Goal: Transaction & Acquisition: Purchase product/service

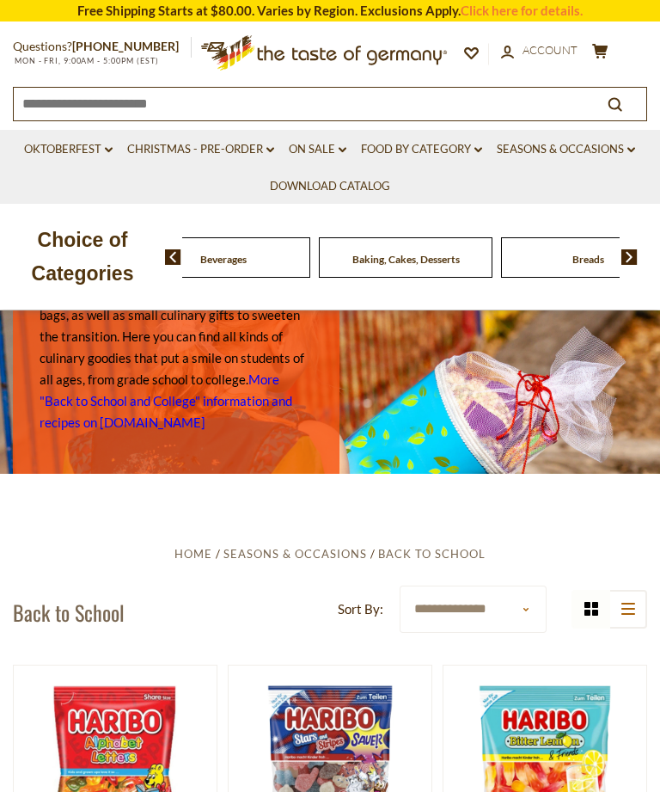
click at [128, 254] on div "Beverages" at bounding box center [41, 257] width 174 height 40
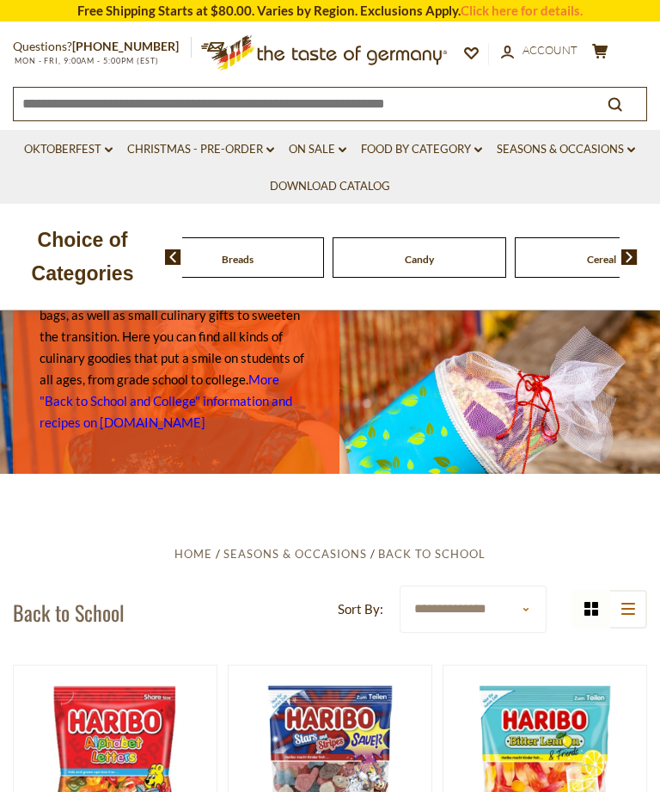
click at [315, 147] on link "On Sale dropdown_arrow" at bounding box center [318, 149] width 58 height 19
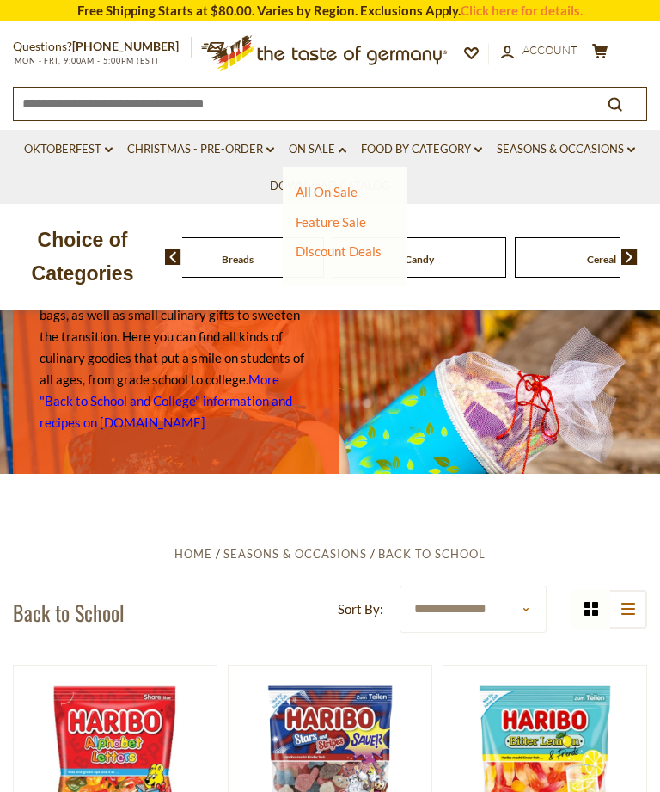
click at [343, 191] on link "All On Sale" at bounding box center [327, 191] width 62 height 15
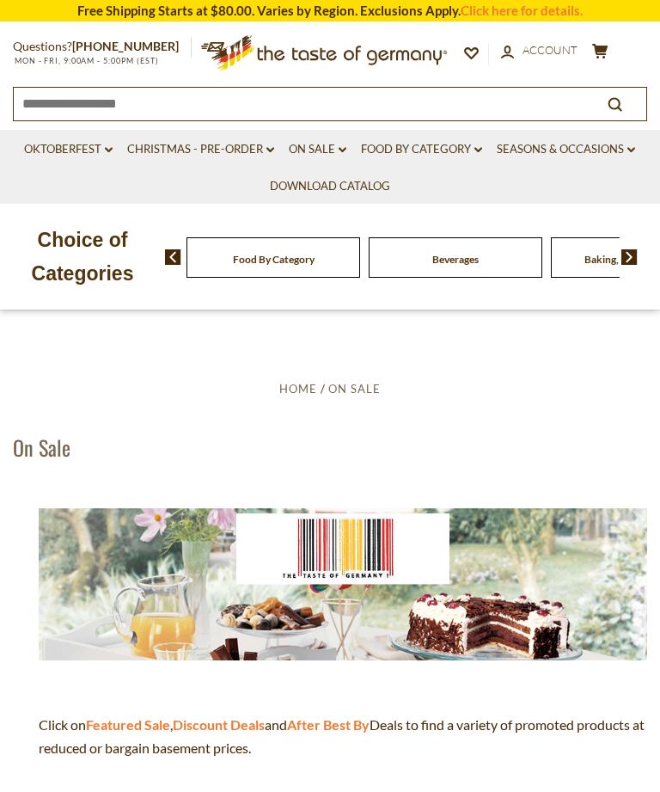
click at [344, 723] on strong "After Best By" at bounding box center [328, 724] width 83 height 16
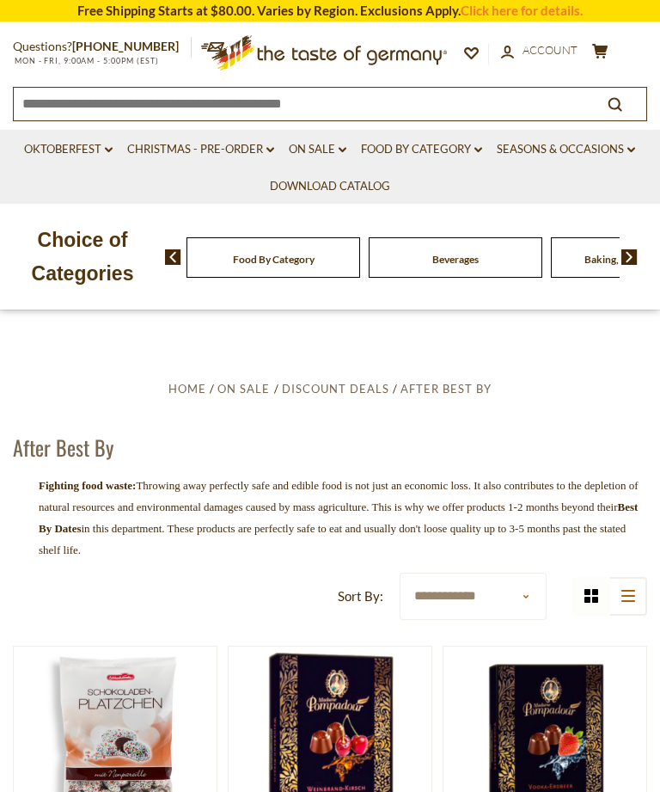
click at [318, 146] on link "On Sale dropdown_arrow" at bounding box center [318, 149] width 58 height 19
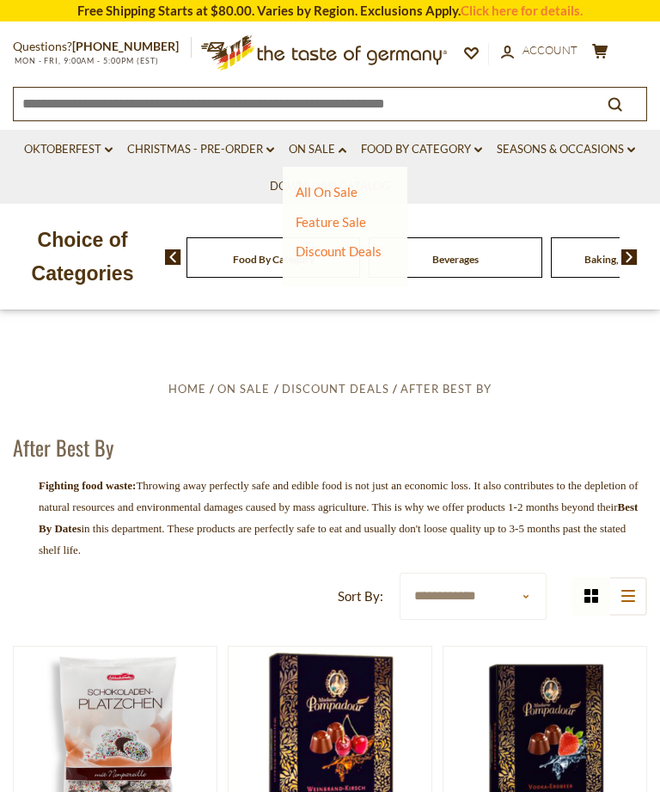
click at [355, 221] on link "Feature Sale" at bounding box center [331, 221] width 70 height 15
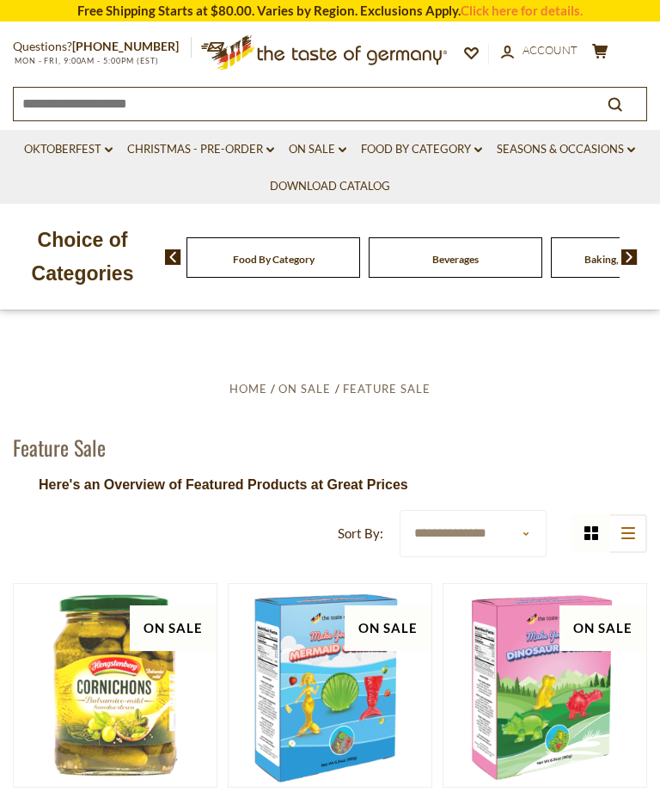
click at [316, 147] on link "On Sale dropdown_arrow" at bounding box center [318, 149] width 58 height 19
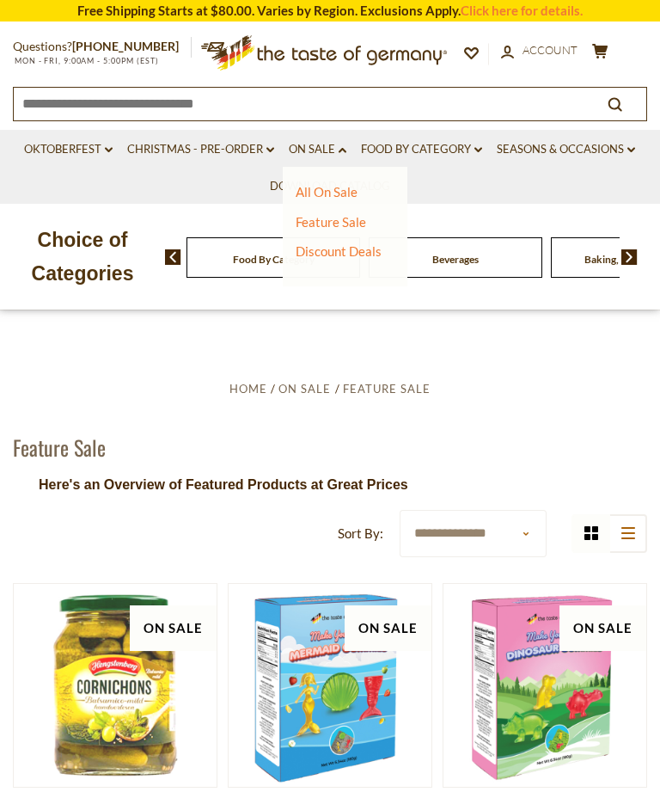
click at [352, 224] on link "Feature Sale" at bounding box center [331, 221] width 70 height 15
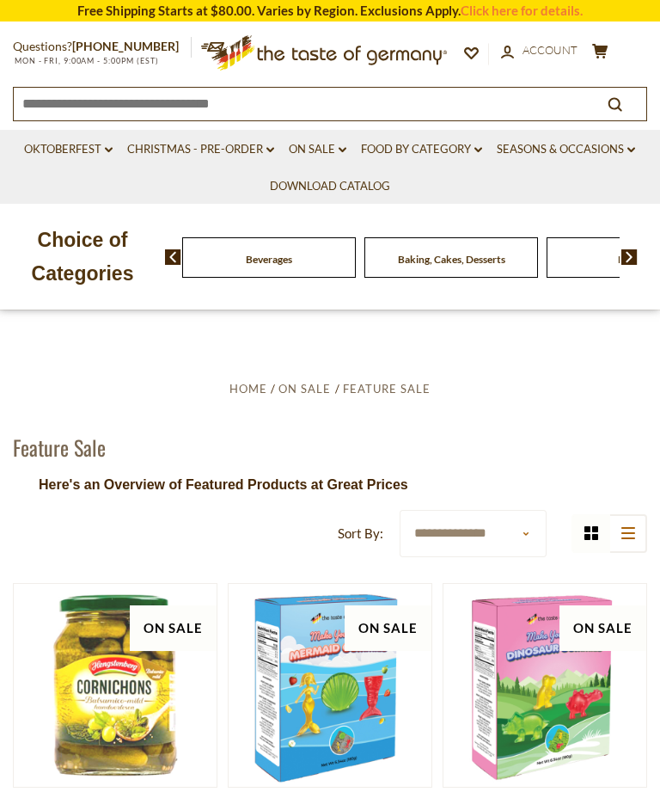
click at [326, 149] on link "On Sale dropdown_arrow" at bounding box center [318, 149] width 58 height 19
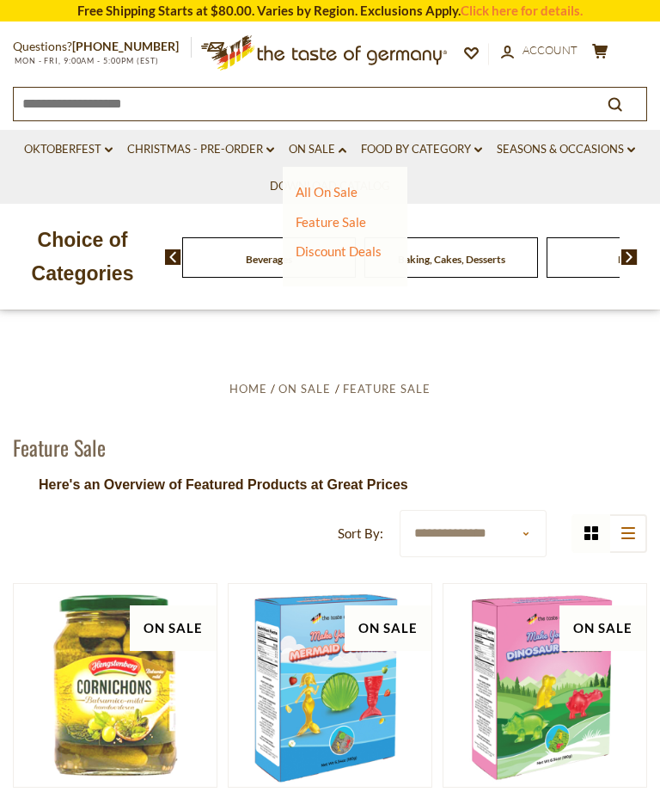
click at [358, 252] on link "Discount Deals" at bounding box center [339, 251] width 86 height 24
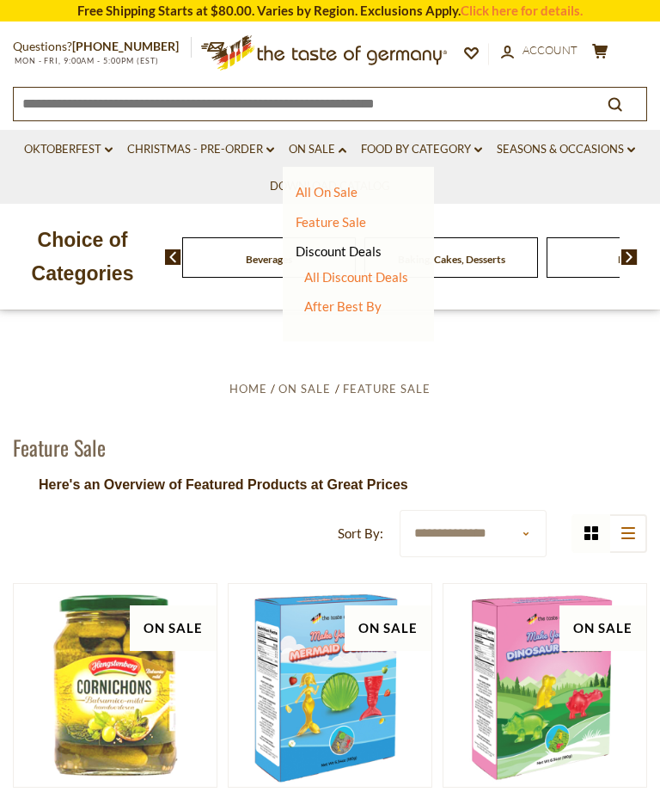
click at [386, 273] on link "All Discount Deals" at bounding box center [356, 276] width 104 height 15
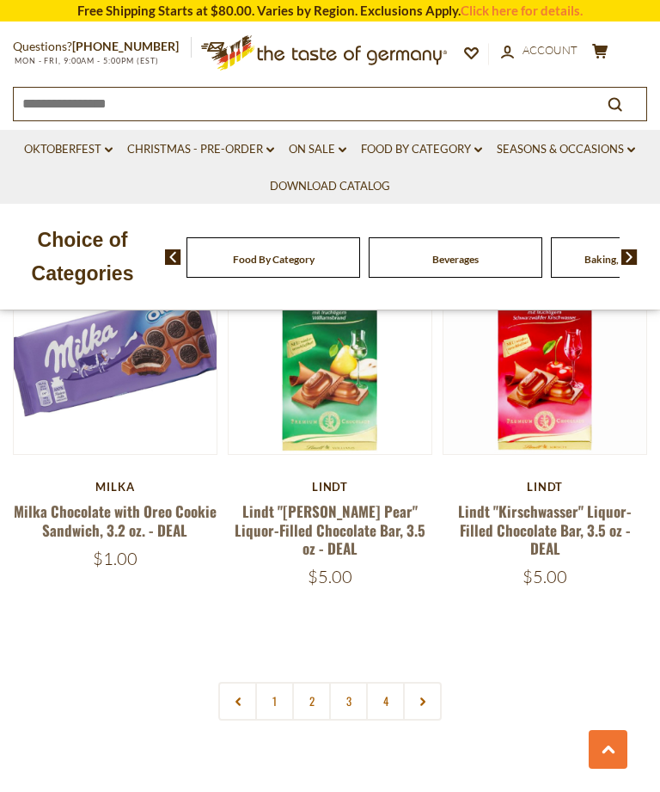
scroll to position [4635, 0]
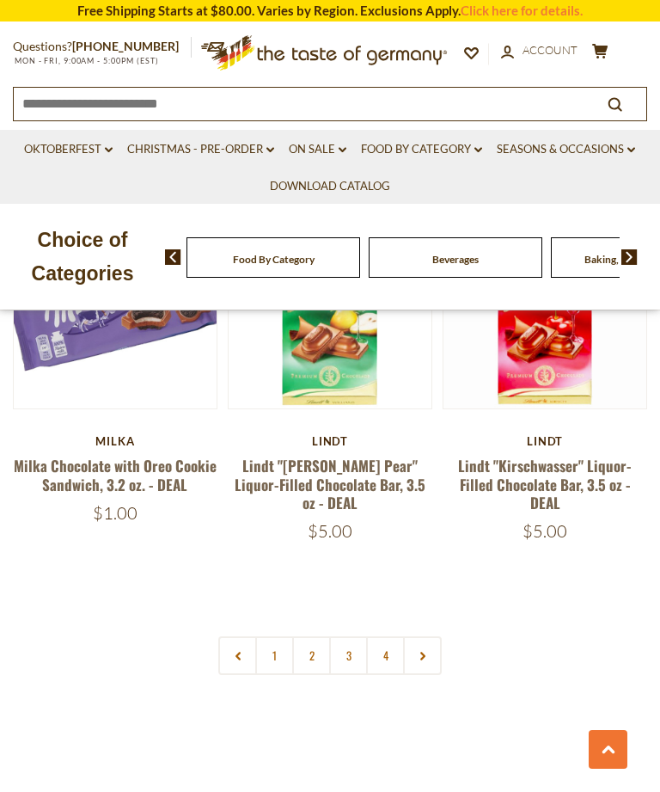
click at [313, 637] on link "2" at bounding box center [311, 655] width 39 height 39
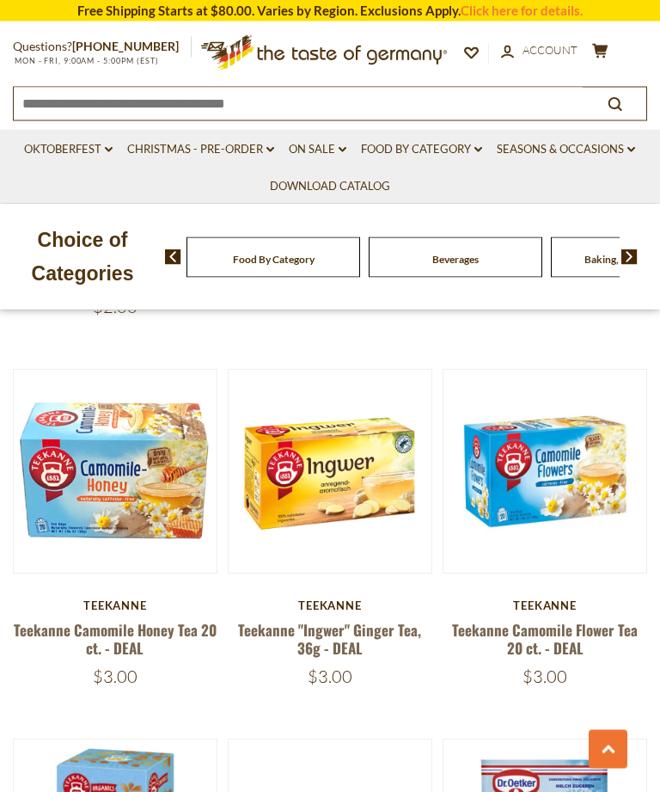
scroll to position [1313, 0]
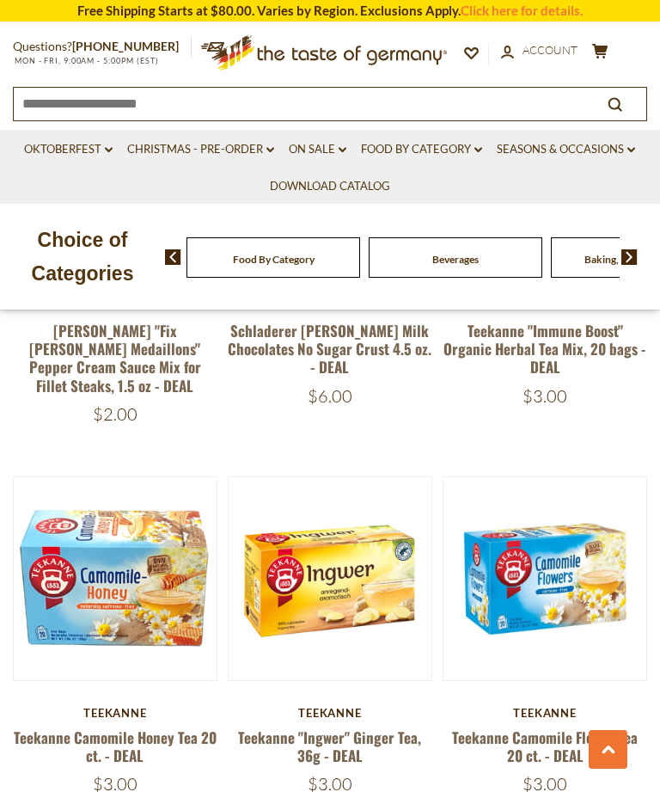
click at [136, 610] on link at bounding box center [115, 578] width 170 height 170
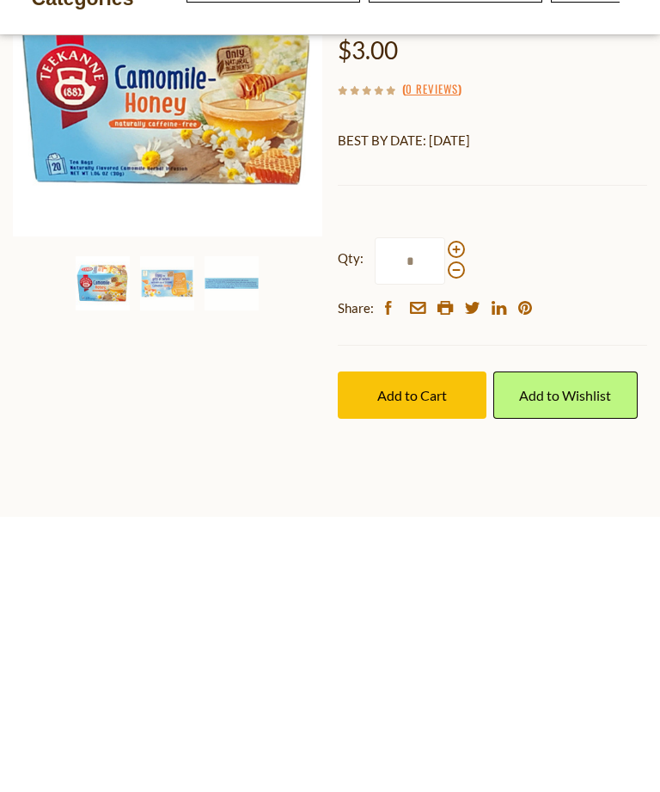
scroll to position [473, 0]
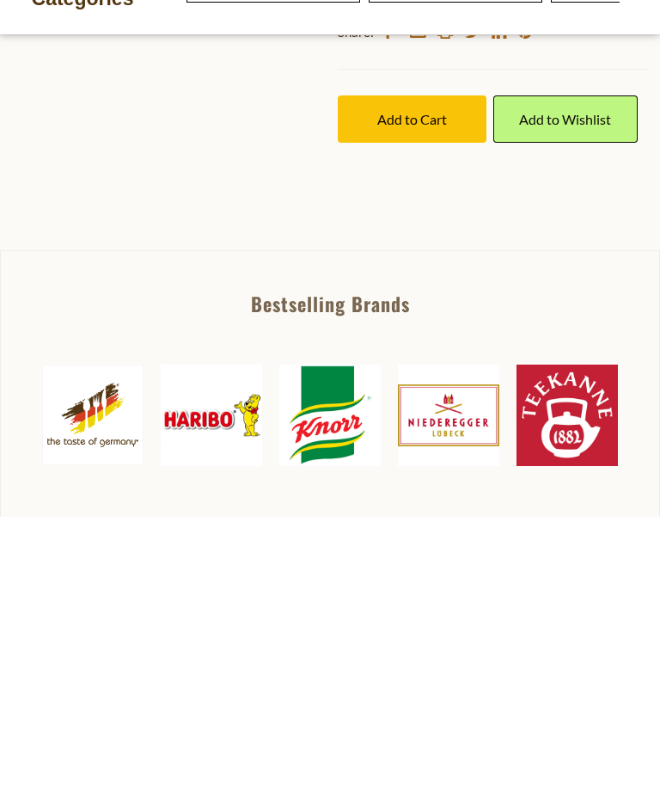
click at [456, 245] on span at bounding box center [456, 248] width 17 height 17
click at [445, 245] on input "*" at bounding box center [410, 259] width 70 height 47
click at [454, 272] on span at bounding box center [456, 268] width 17 height 17
click at [445, 272] on input "*" at bounding box center [410, 259] width 70 height 47
click at [452, 240] on span at bounding box center [456, 248] width 17 height 17
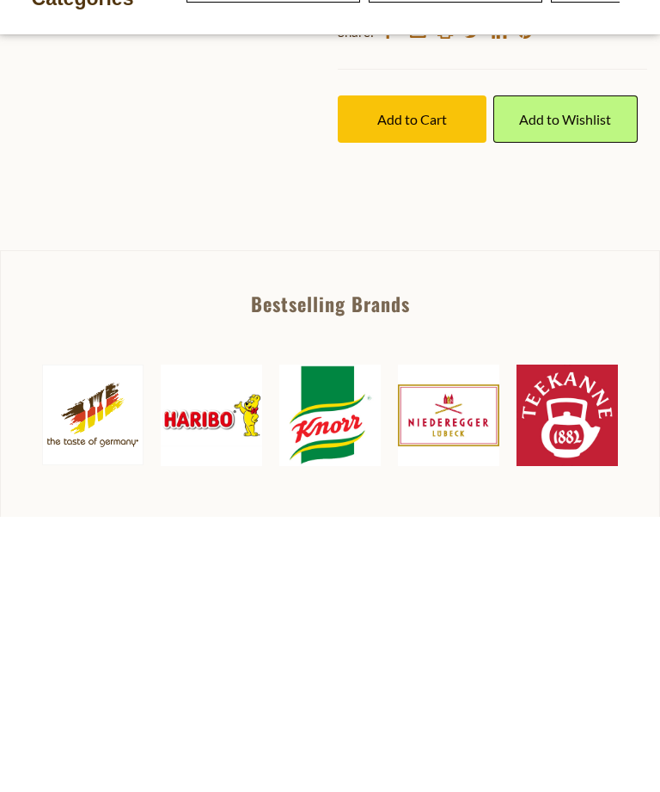
click at [445, 238] on input "*" at bounding box center [410, 259] width 70 height 47
type input "*"
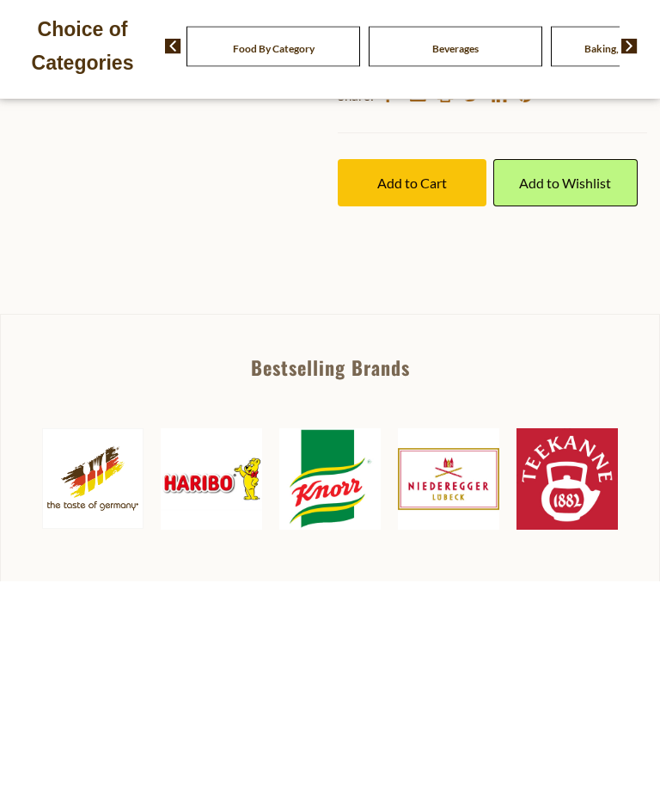
click at [408, 402] on span "Add to Cart" at bounding box center [412, 394] width 70 height 16
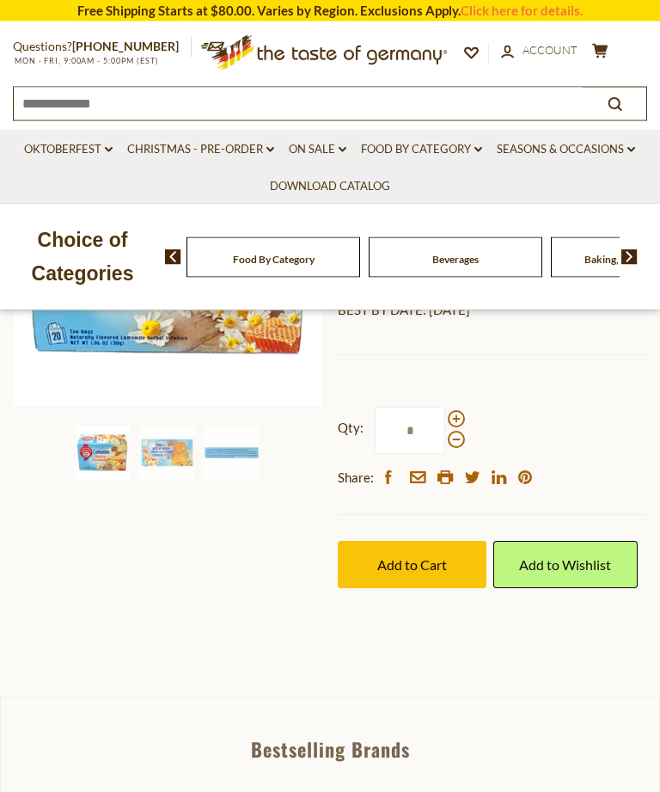
scroll to position [350, 0]
click at [413, 561] on span "Add to Cart" at bounding box center [412, 564] width 70 height 16
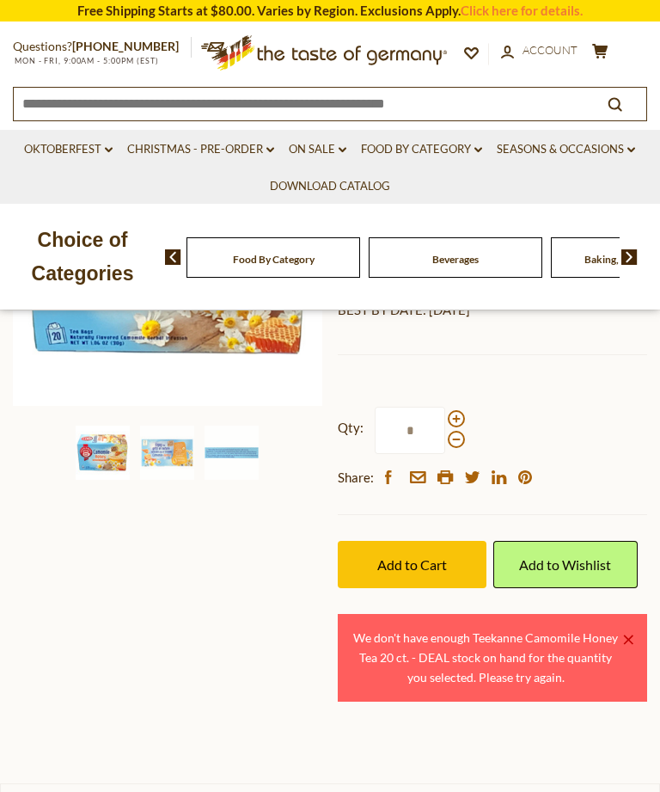
click at [627, 634] on link "×" at bounding box center [628, 639] width 10 height 10
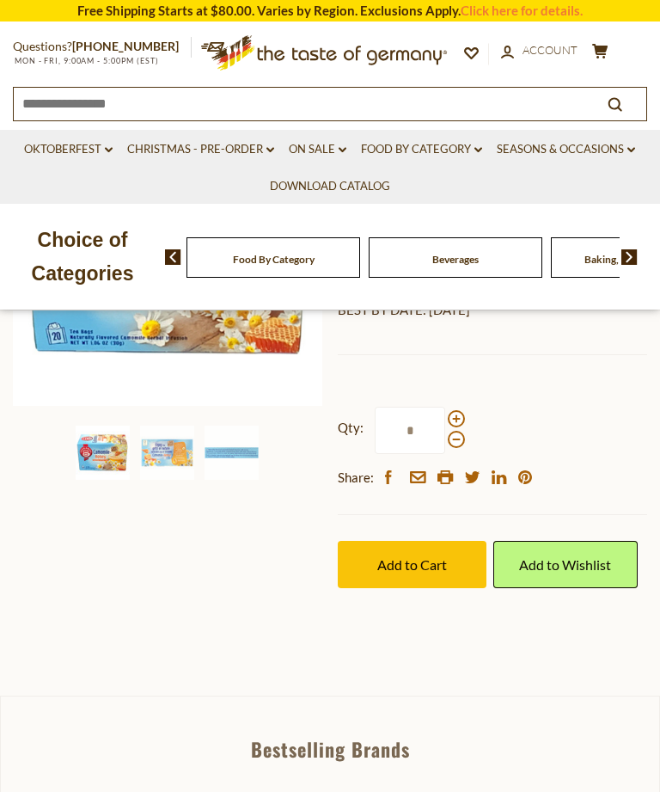
click at [599, 45] on icon at bounding box center [599, 51] width 15 height 15
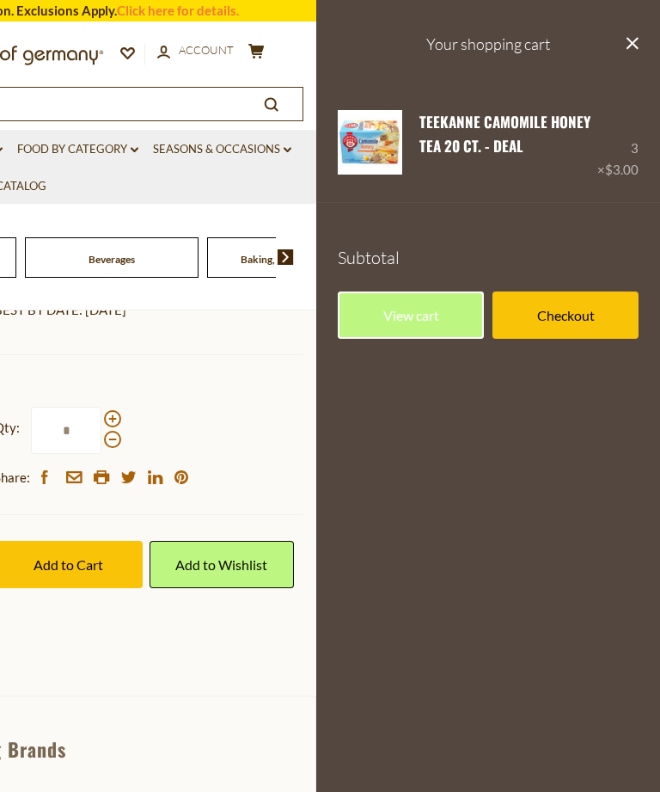
click at [246, 384] on div "Qty: * Share: facebook email printer twitter linkedin pinterest" at bounding box center [148, 448] width 309 height 134
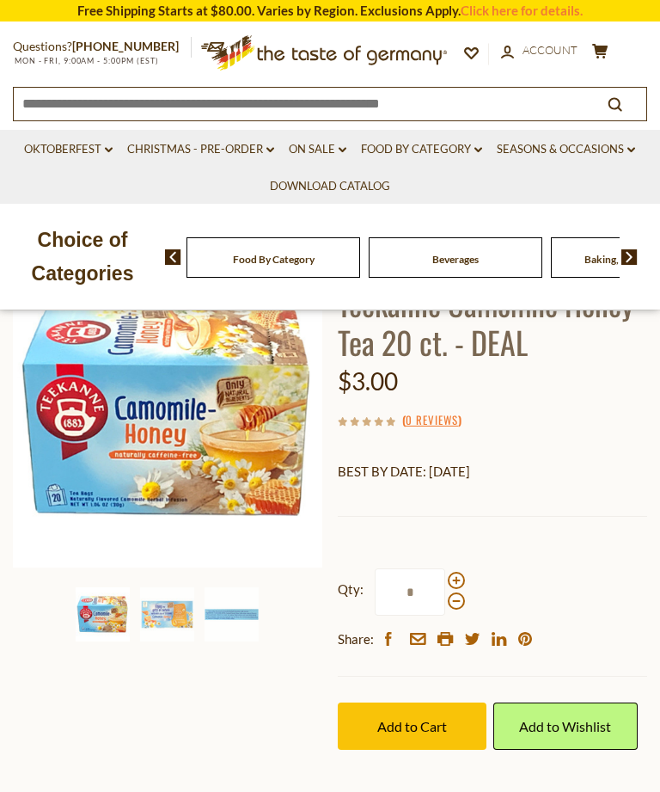
scroll to position [0, 0]
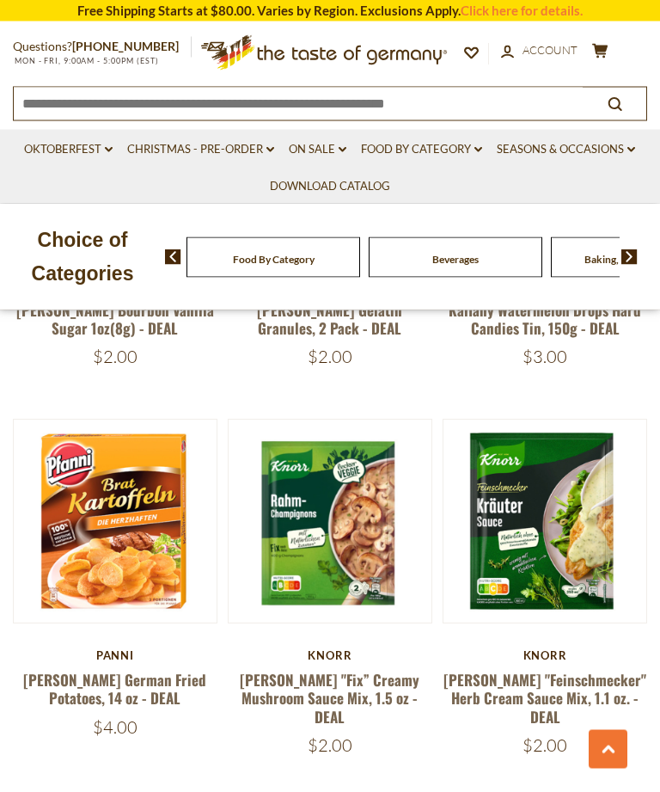
scroll to position [3312, 0]
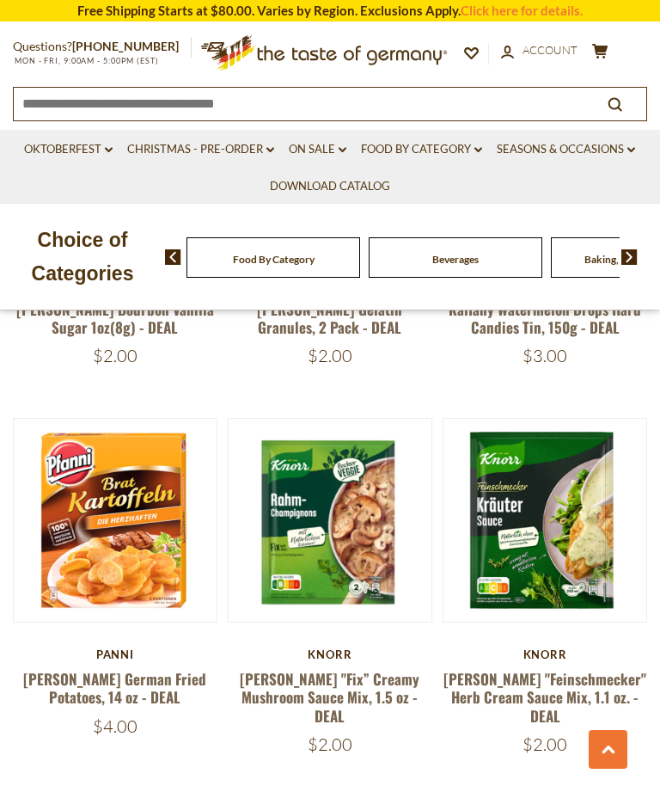
click at [588, 504] on link at bounding box center [545, 520] width 170 height 170
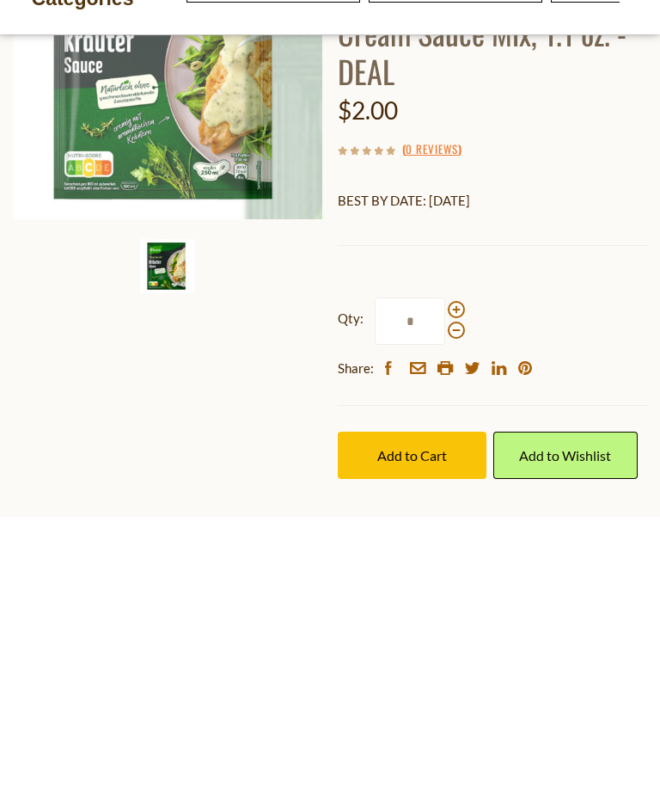
scroll to position [511, 0]
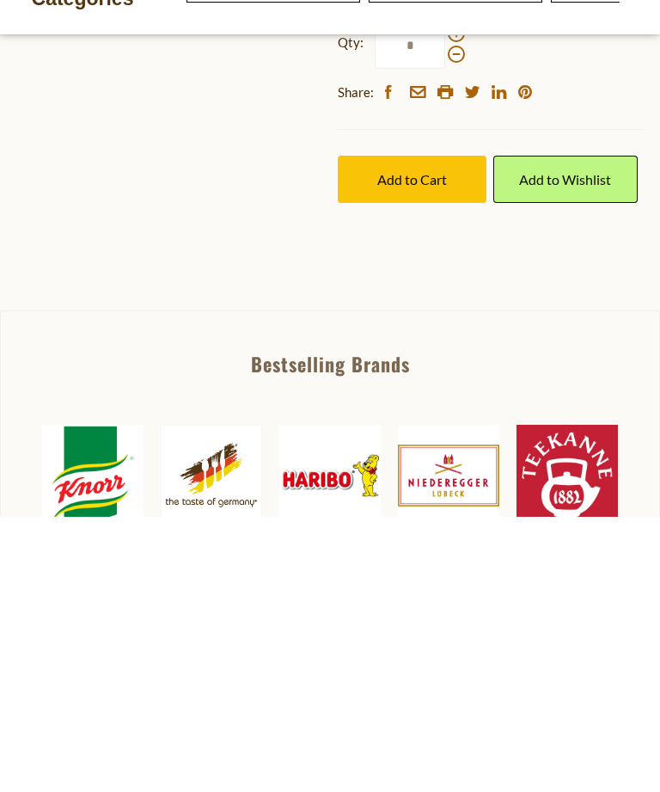
click at [461, 300] on span at bounding box center [456, 308] width 17 height 17
click at [445, 297] on input "*" at bounding box center [410, 320] width 70 height 47
click at [459, 300] on span at bounding box center [456, 308] width 17 height 17
click at [445, 297] on input "*" at bounding box center [410, 320] width 70 height 47
click at [456, 300] on span at bounding box center [456, 308] width 17 height 17
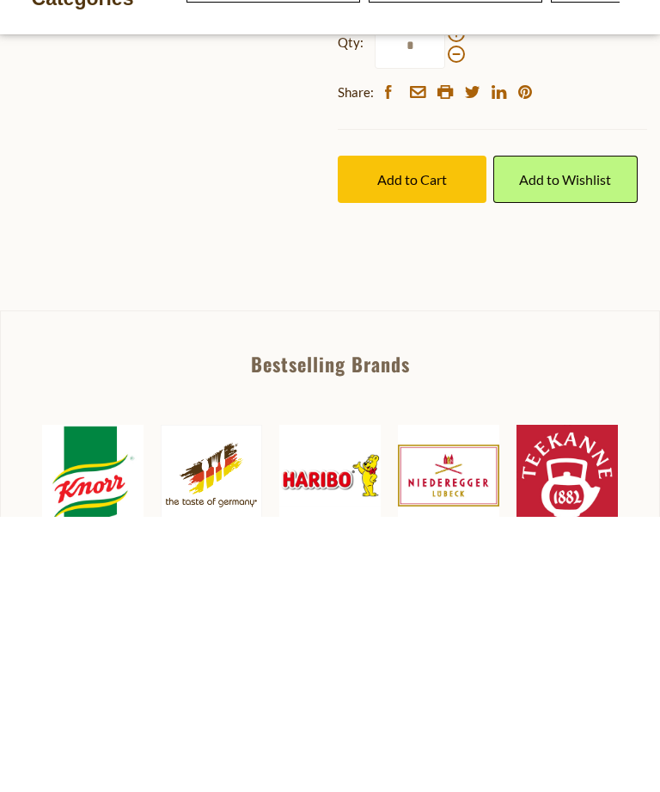
click at [445, 297] on input "*" at bounding box center [410, 320] width 70 height 47
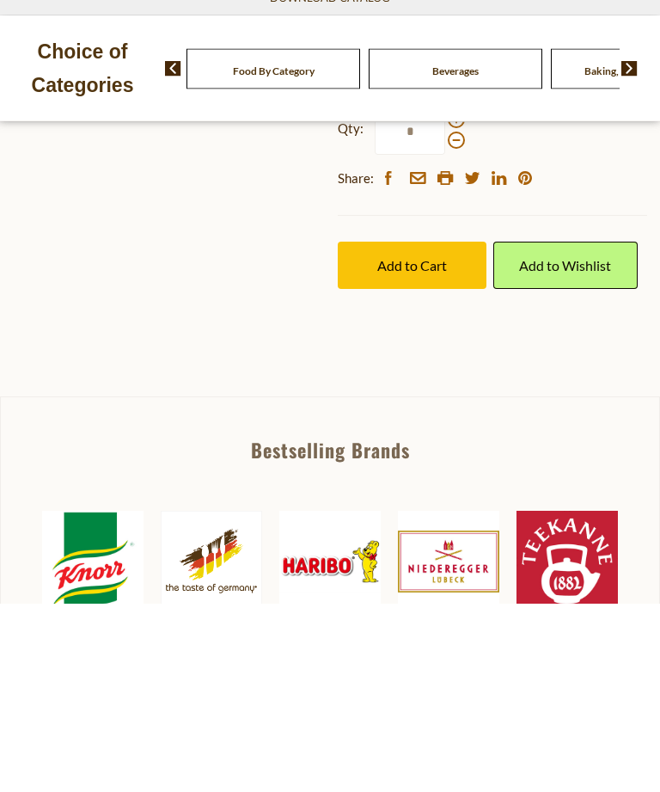
click at [419, 462] on span "Add to Cart" at bounding box center [412, 454] width 70 height 16
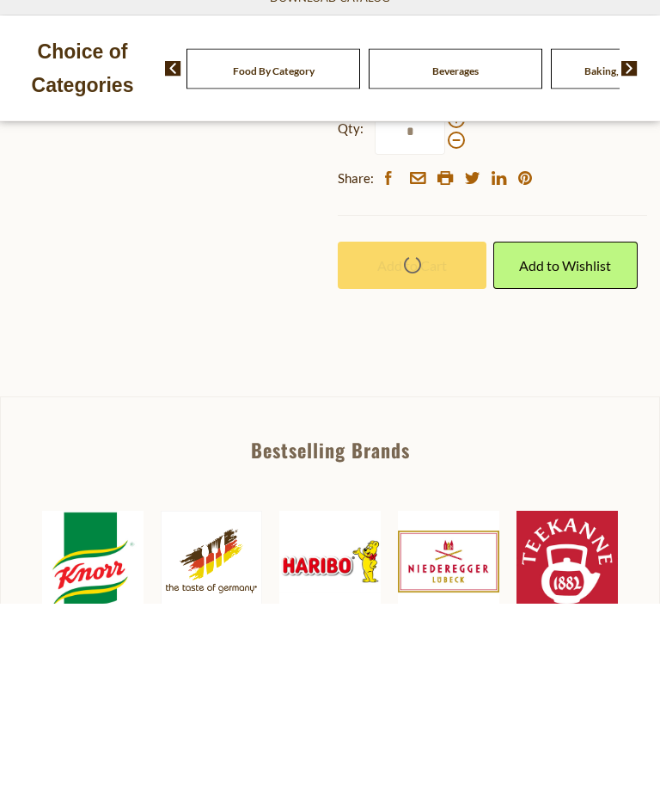
scroll to position [425, 0]
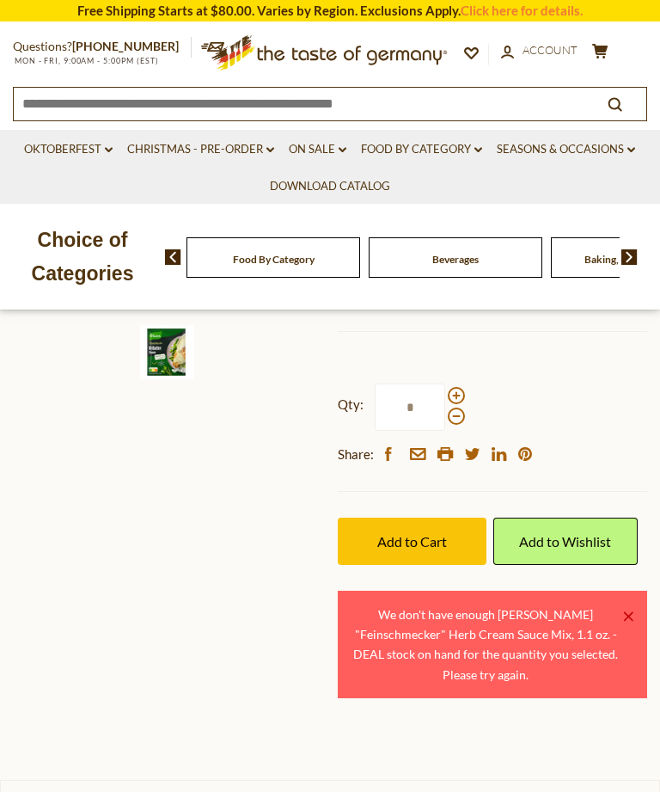
click at [630, 611] on link "×" at bounding box center [628, 616] width 10 height 10
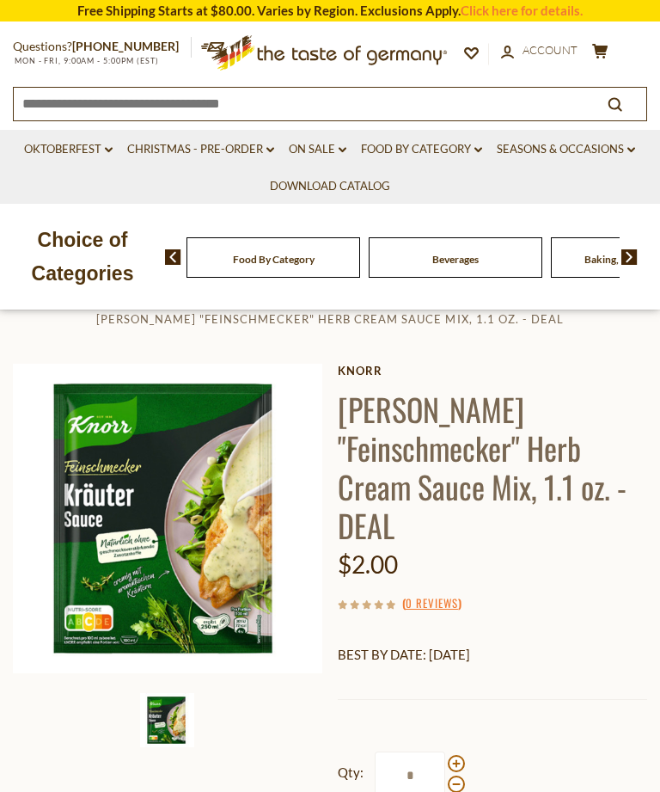
scroll to position [49, 0]
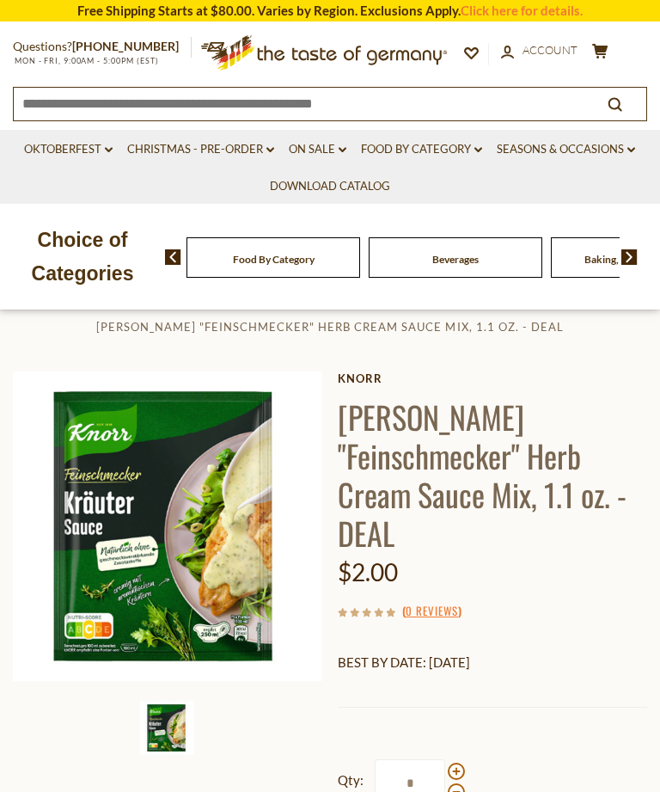
click at [606, 52] on icon "cart" at bounding box center [600, 51] width 16 height 15
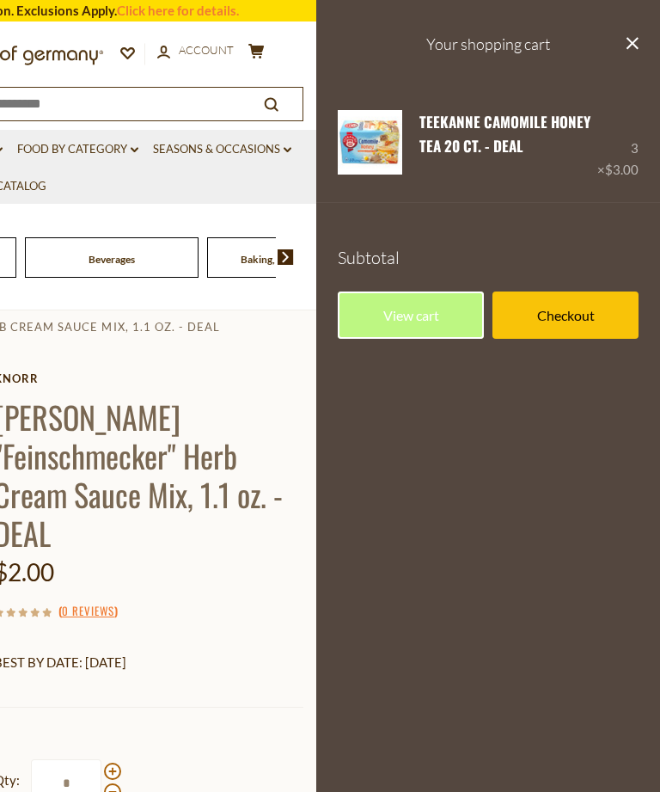
click at [252, 600] on div "( 0 Reviews )" at bounding box center [148, 610] width 309 height 21
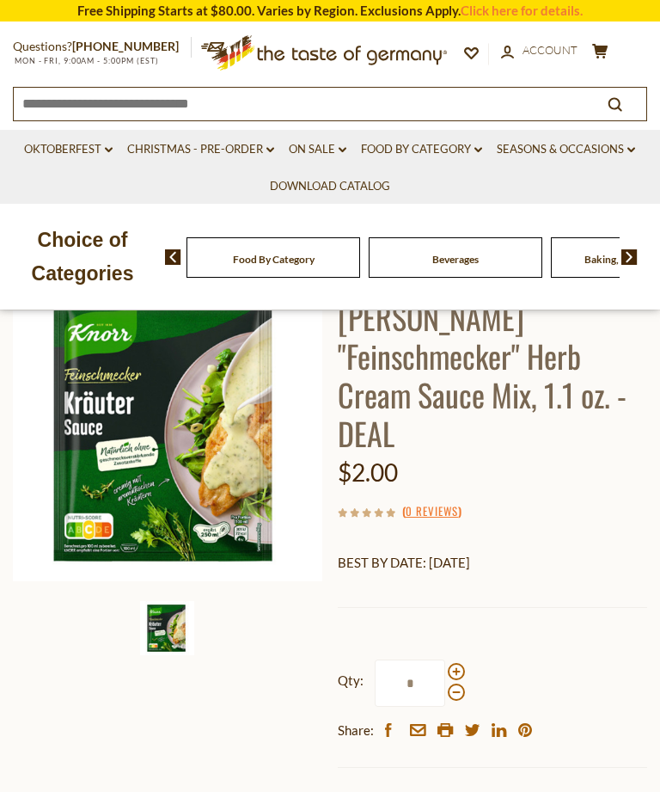
click at [459, 683] on span at bounding box center [456, 691] width 17 height 17
click at [445, 659] on input "*" at bounding box center [410, 682] width 70 height 47
type input "*"
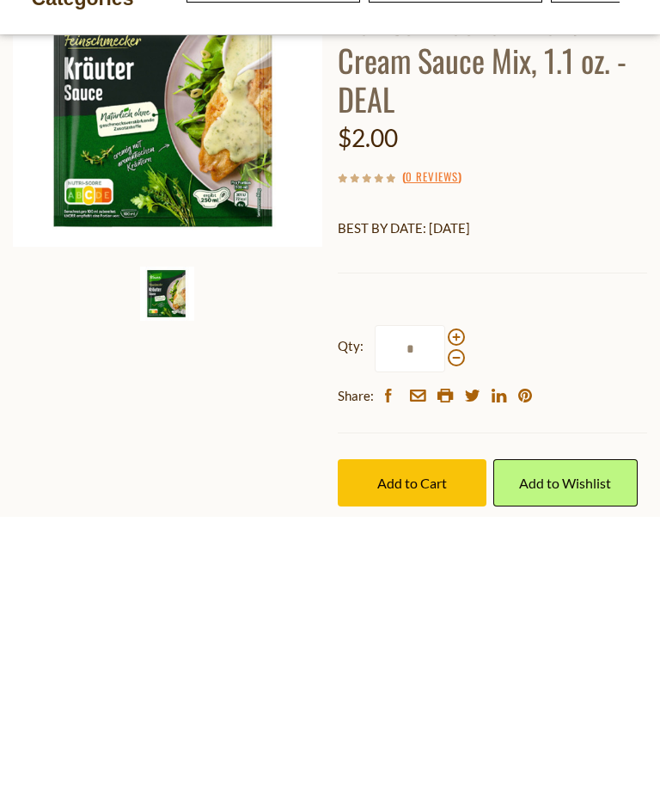
click at [431, 750] on span "Add to Cart" at bounding box center [412, 758] width 70 height 16
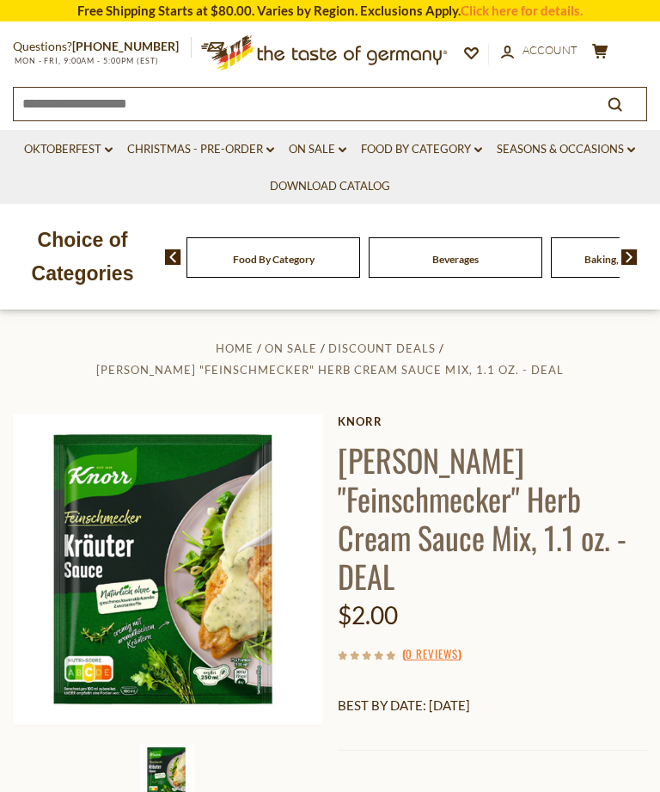
scroll to position [0, 0]
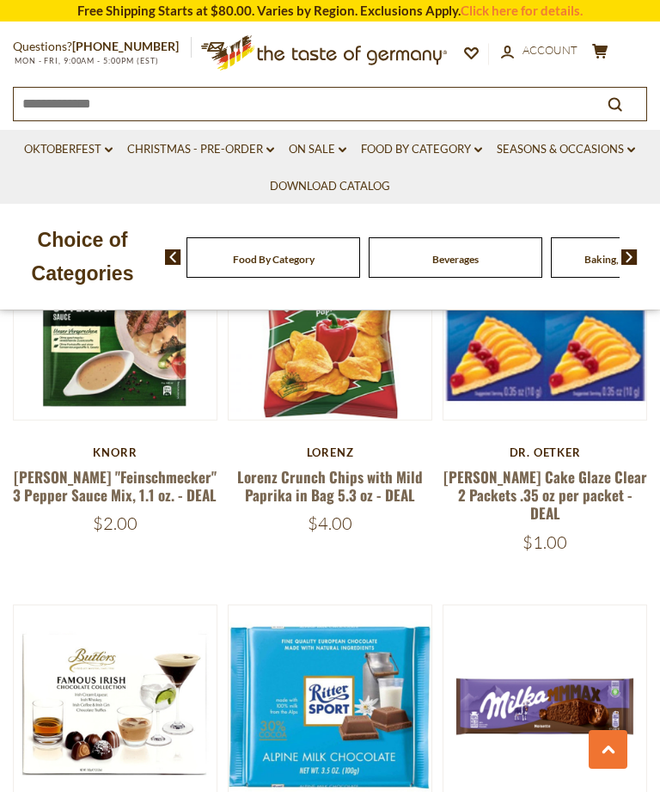
scroll to position [4043, 0]
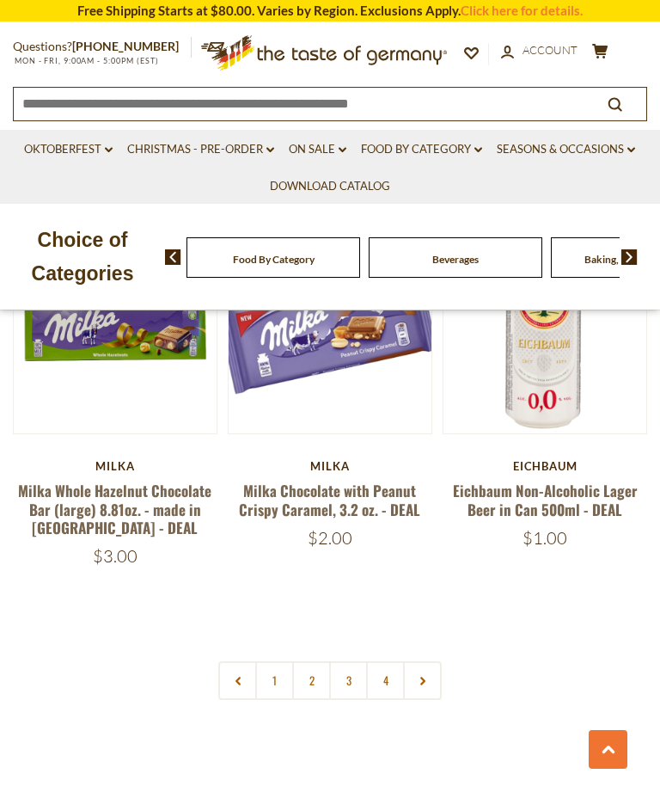
click at [352, 661] on link "3" at bounding box center [348, 680] width 39 height 39
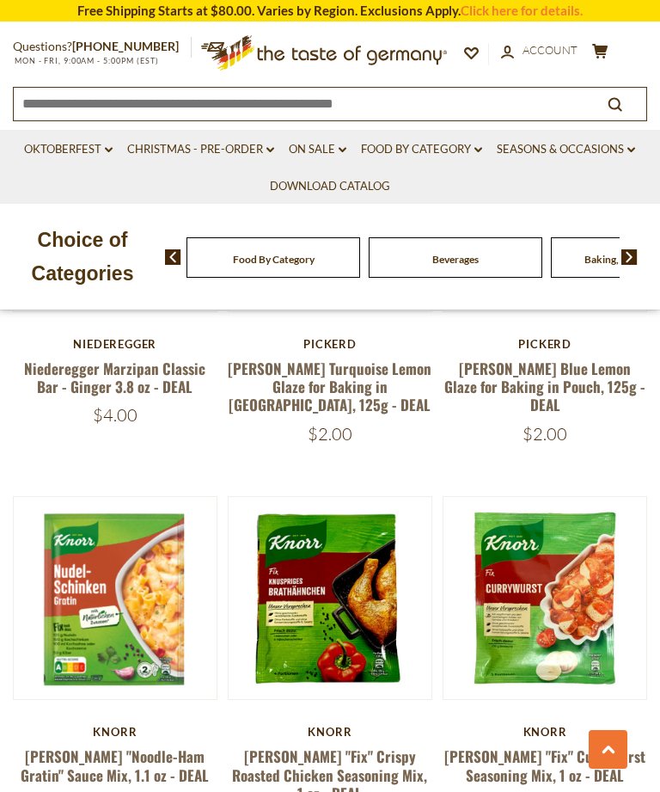
scroll to position [2849, 0]
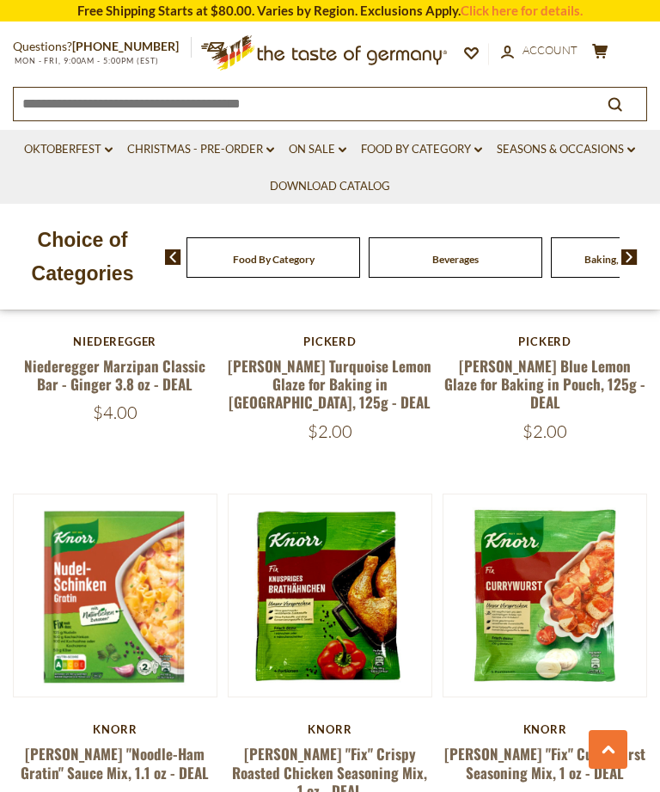
click at [142, 577] on link at bounding box center [115, 595] width 170 height 170
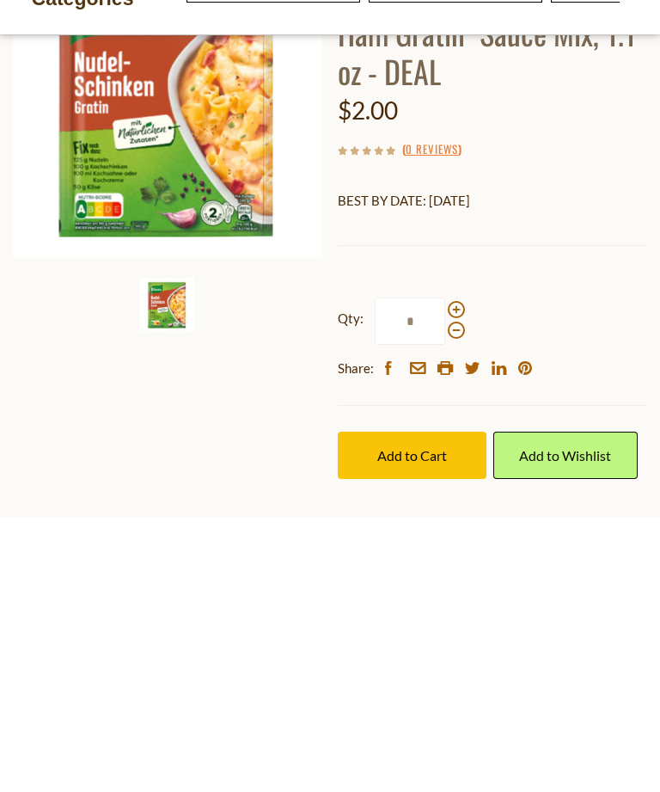
scroll to position [473, 0]
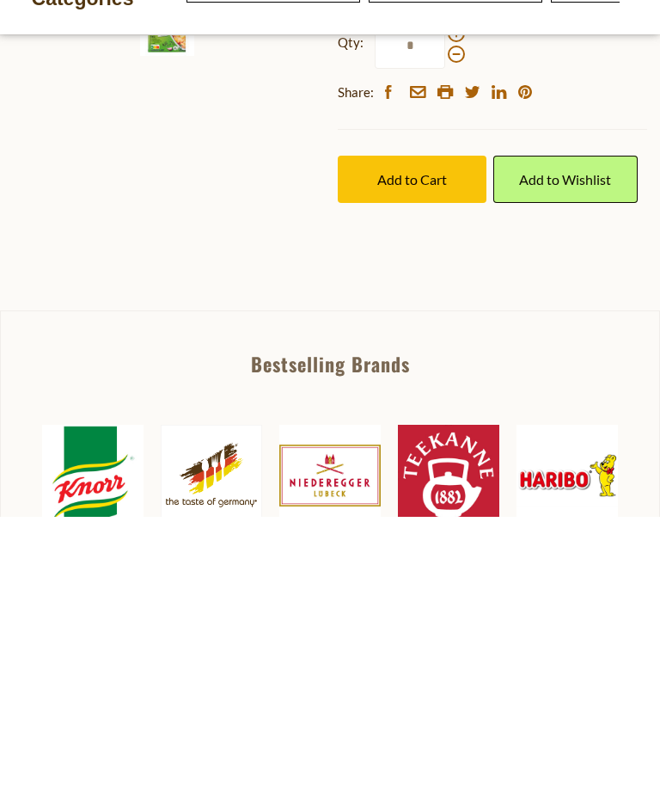
click at [456, 300] on span at bounding box center [456, 308] width 17 height 17
click at [445, 297] on input "*" at bounding box center [410, 320] width 70 height 47
type input "*"
click at [424, 446] on span "Add to Cart" at bounding box center [412, 454] width 70 height 16
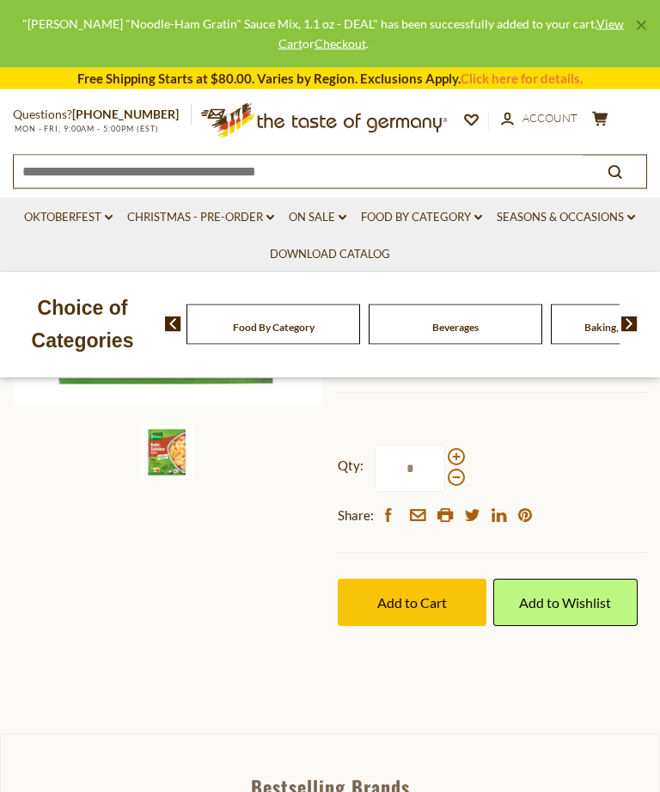
scroll to position [0, 0]
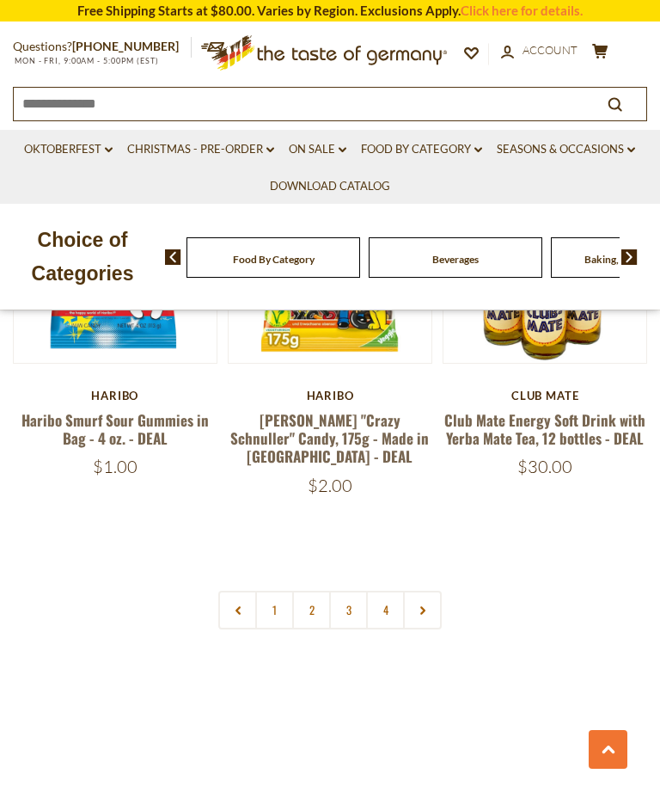
scroll to position [4841, 0]
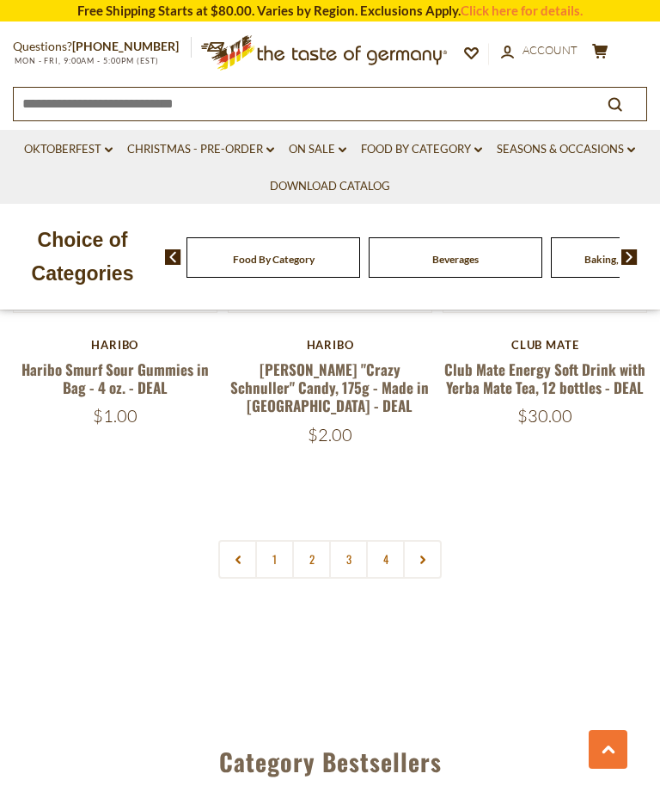
click at [386, 540] on link "4" at bounding box center [385, 559] width 39 height 39
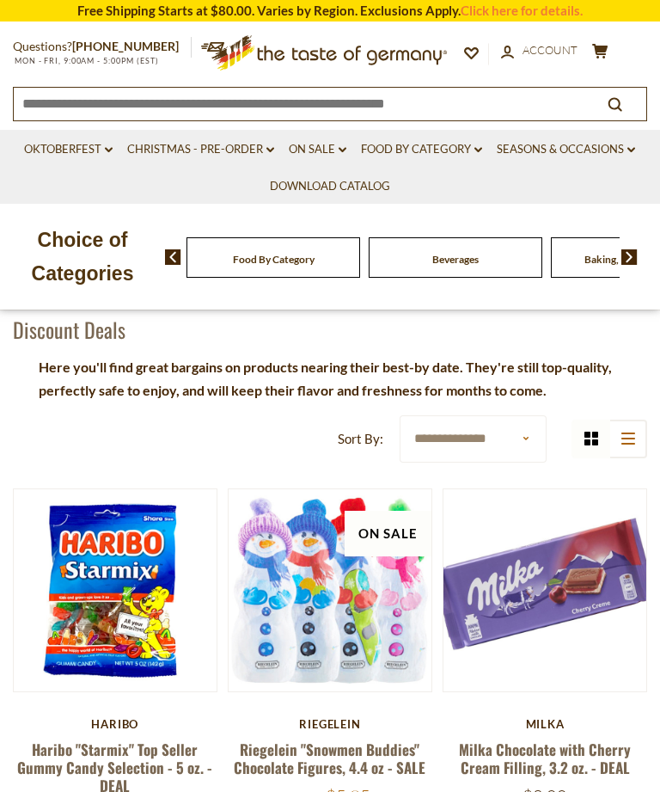
scroll to position [113, 0]
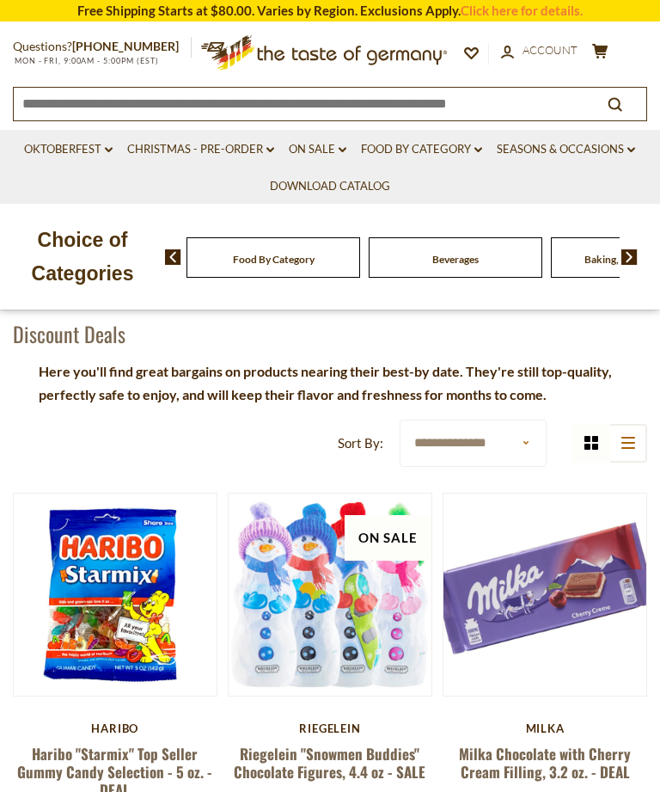
click at [339, 152] on icon "dropdown_arrow" at bounding box center [343, 150] width 8 height 6
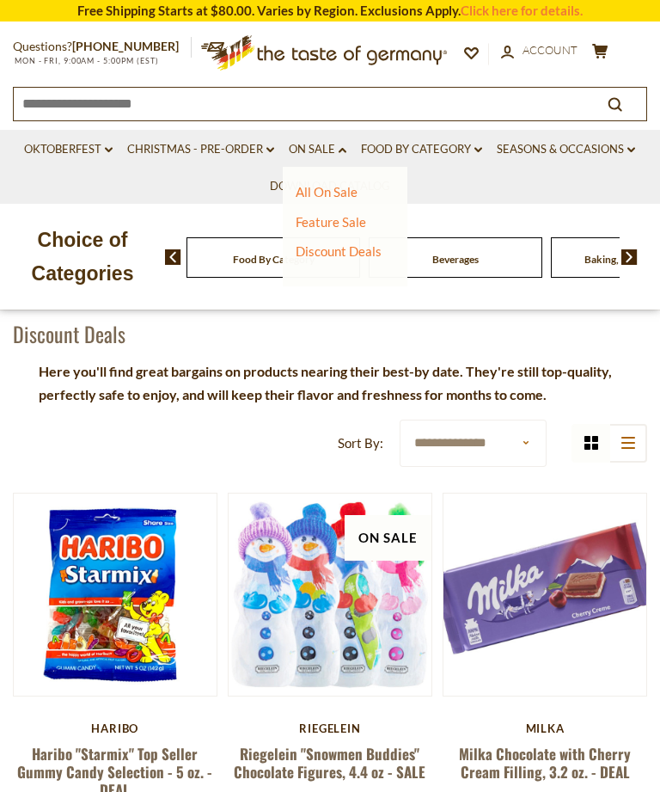
click at [367, 252] on link "Discount Deals" at bounding box center [339, 251] width 86 height 24
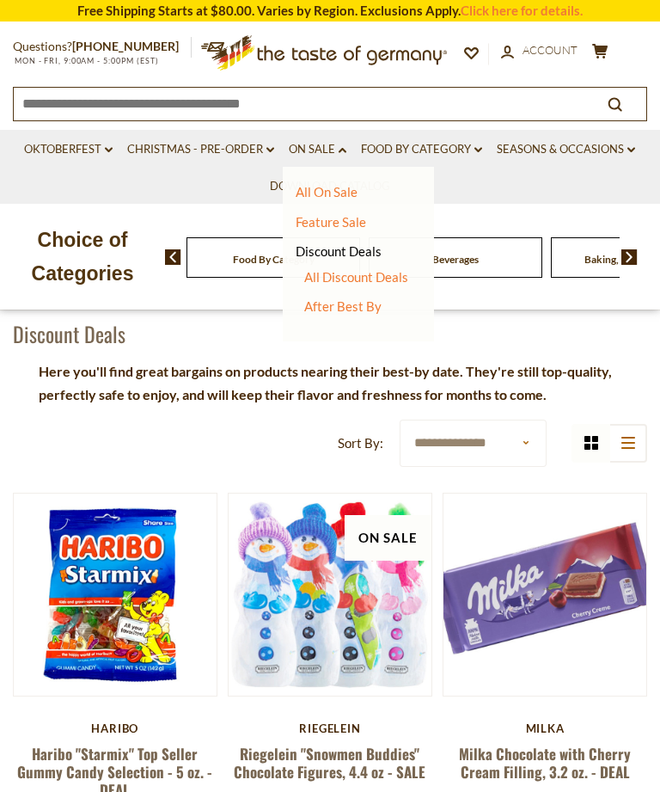
click at [364, 310] on link "After Best By" at bounding box center [342, 305] width 77 height 15
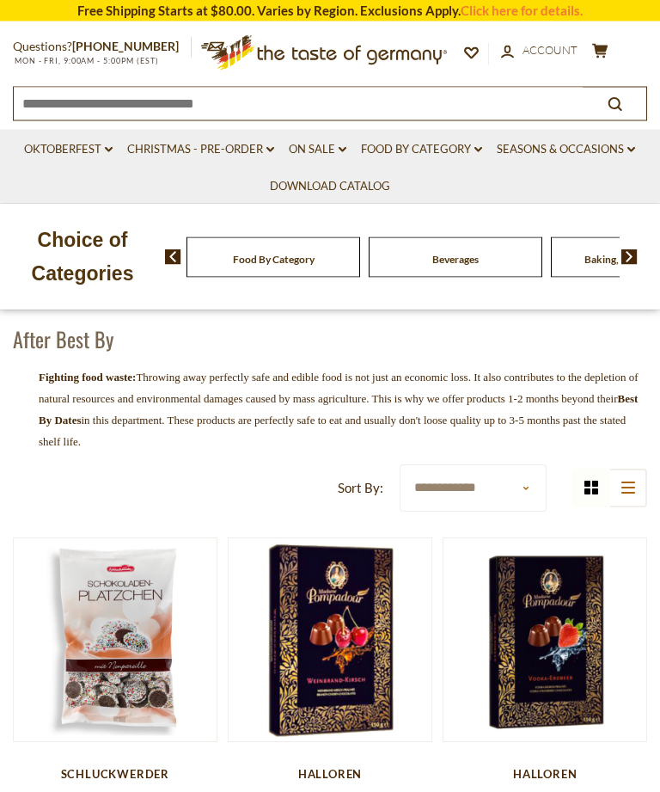
scroll to position [76, 0]
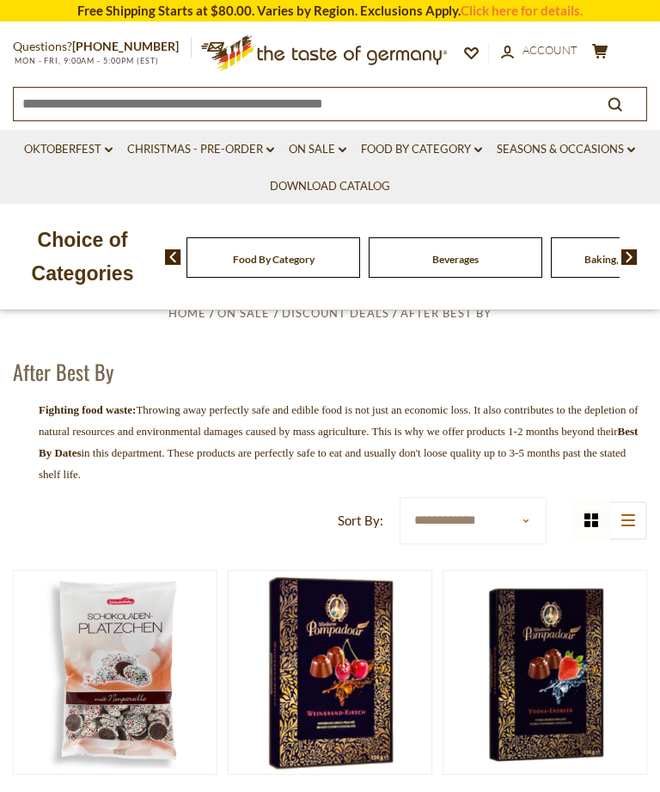
click at [606, 46] on icon at bounding box center [599, 51] width 15 height 15
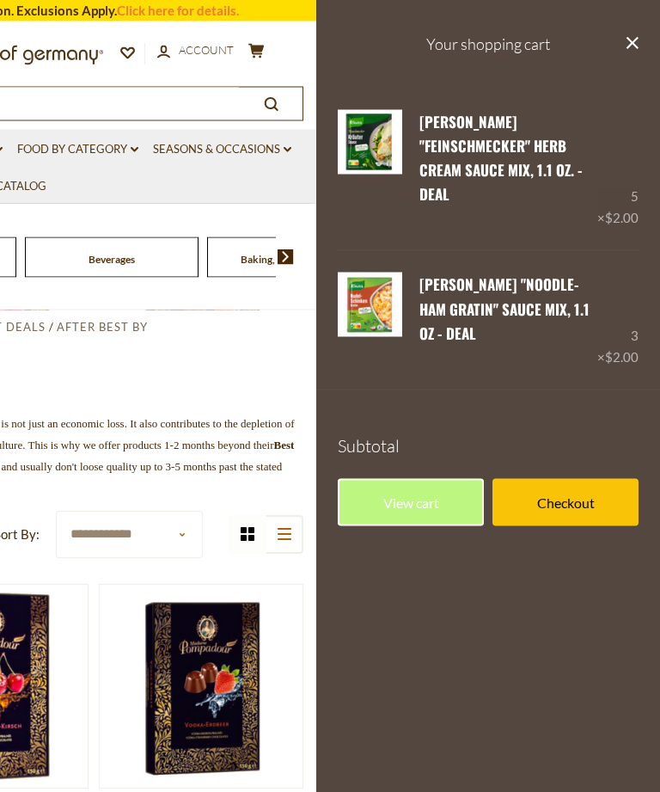
scroll to position [0, 0]
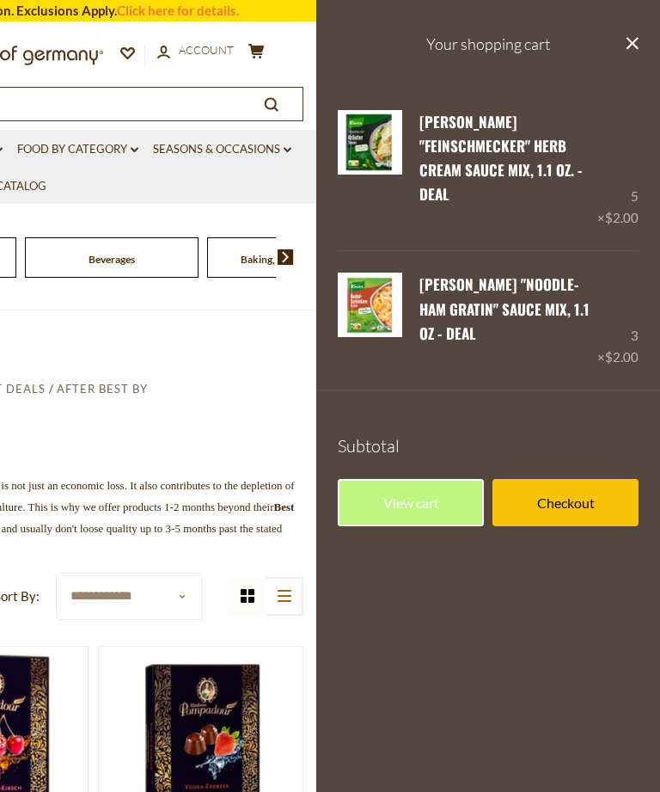
click at [448, 479] on link "View cart" at bounding box center [411, 502] width 146 height 47
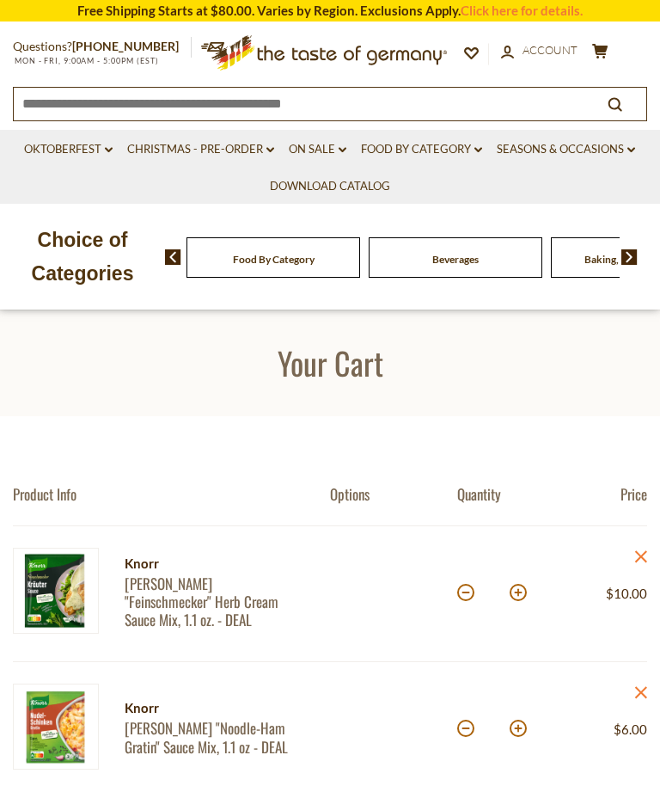
click at [432, 148] on link "Food By Category dropdown_arrow" at bounding box center [421, 149] width 121 height 19
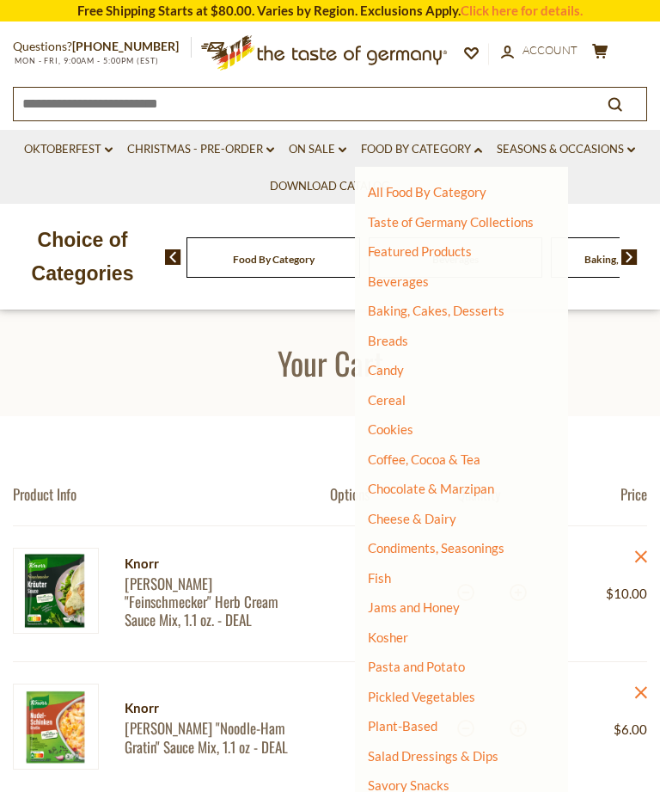
click at [457, 458] on link "Coffee, Cocoa & Tea" at bounding box center [424, 458] width 113 height 15
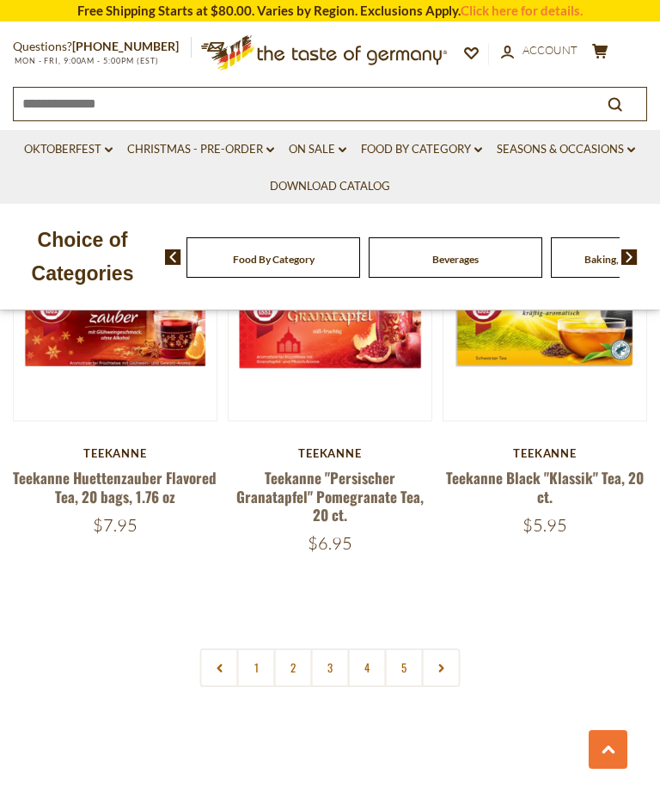
scroll to position [4671, 0]
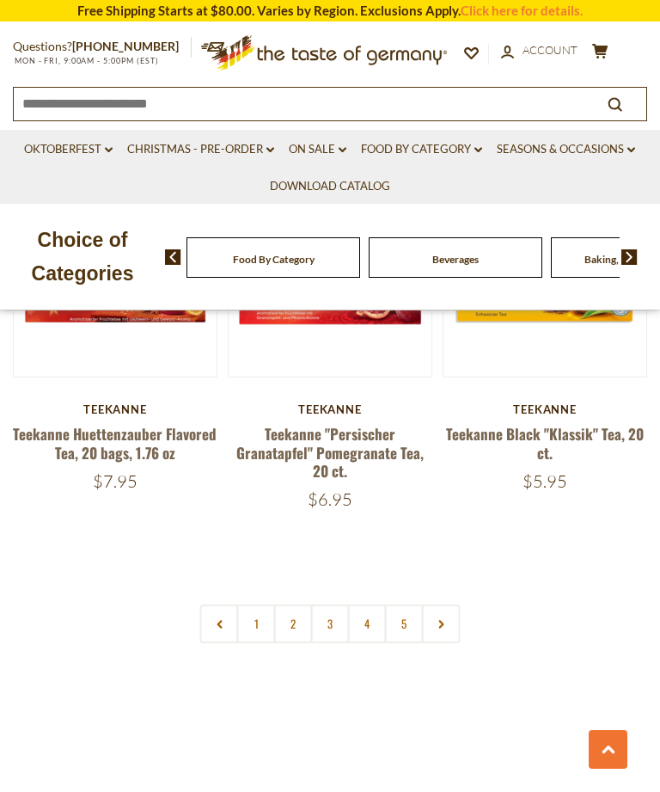
click at [299, 604] on link "2" at bounding box center [293, 623] width 39 height 39
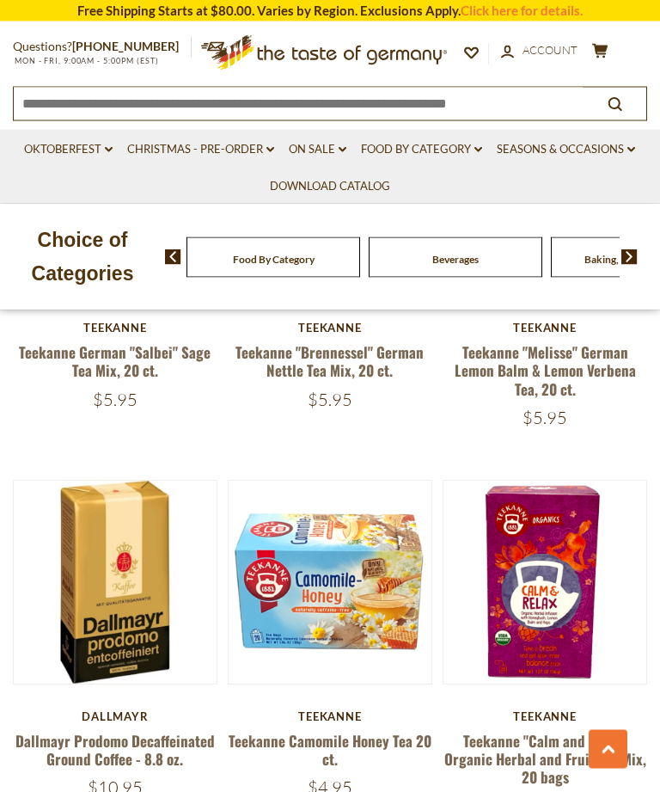
scroll to position [3236, 0]
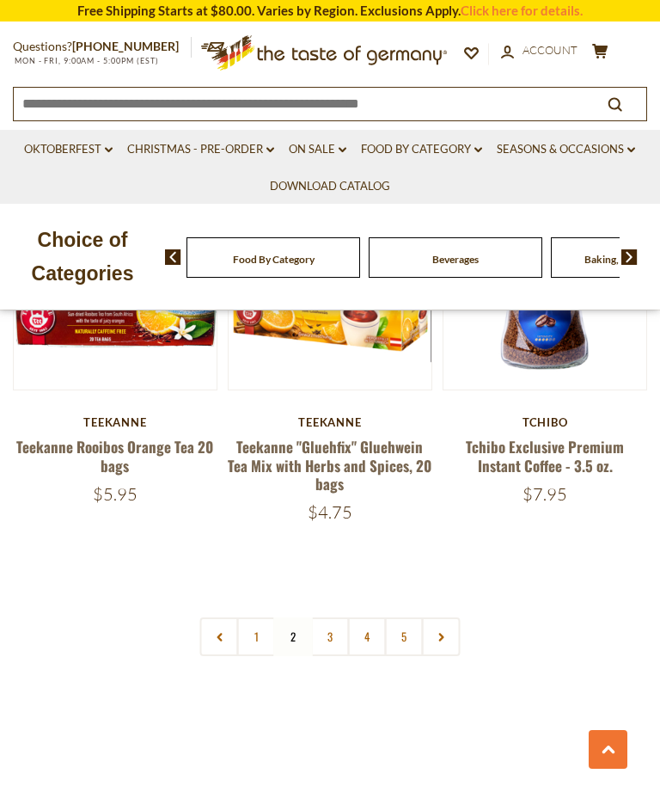
click at [325, 617] on link "3" at bounding box center [330, 636] width 39 height 39
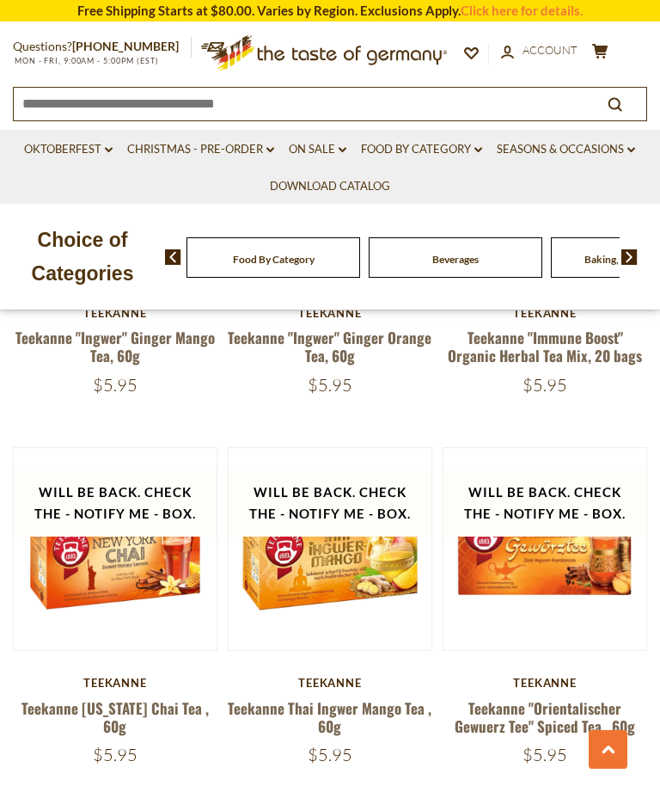
scroll to position [3266, 0]
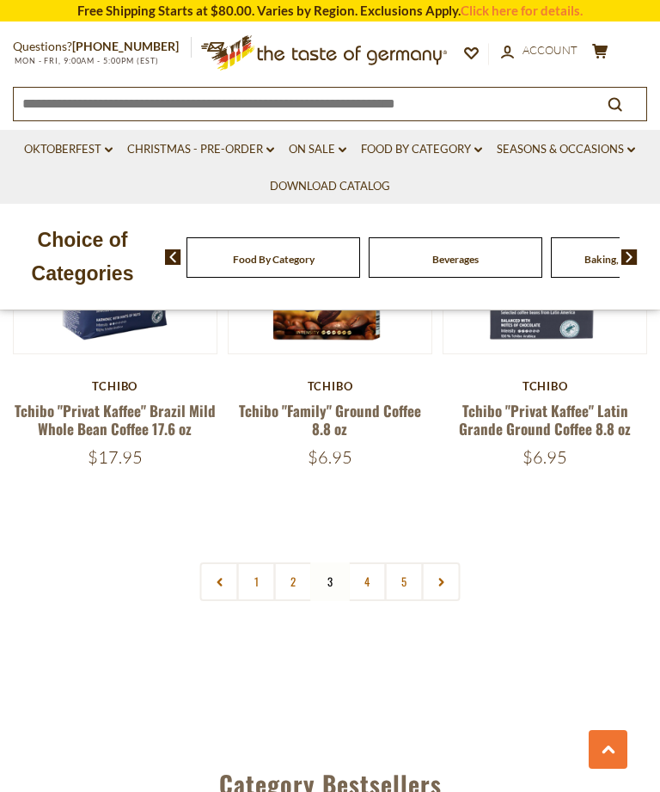
click at [362, 569] on link "4" at bounding box center [367, 581] width 39 height 39
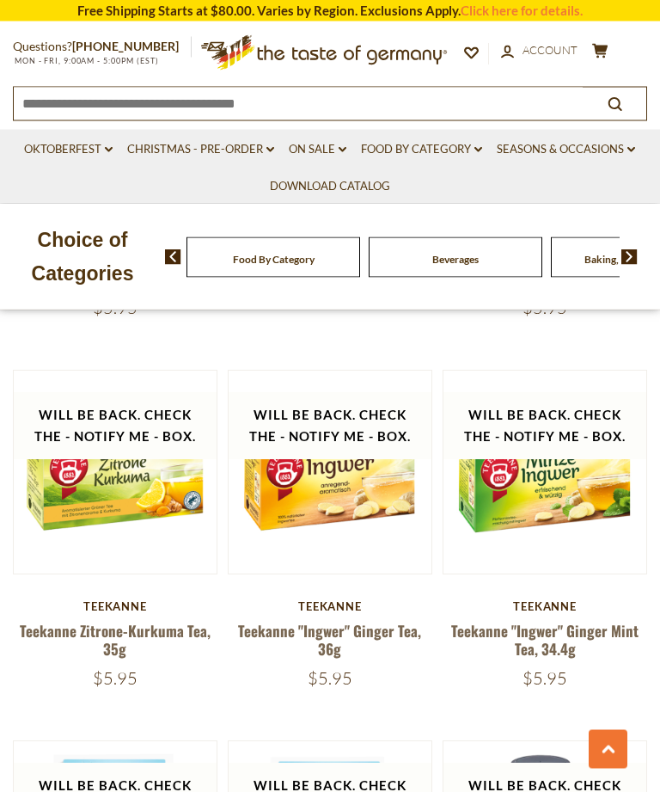
scroll to position [1441, 0]
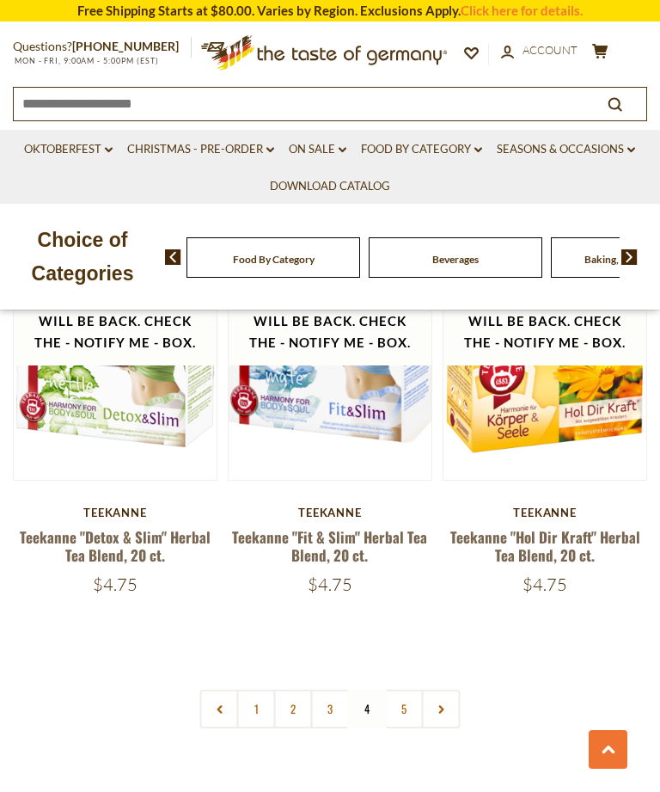
click at [401, 689] on link "5" at bounding box center [404, 708] width 39 height 39
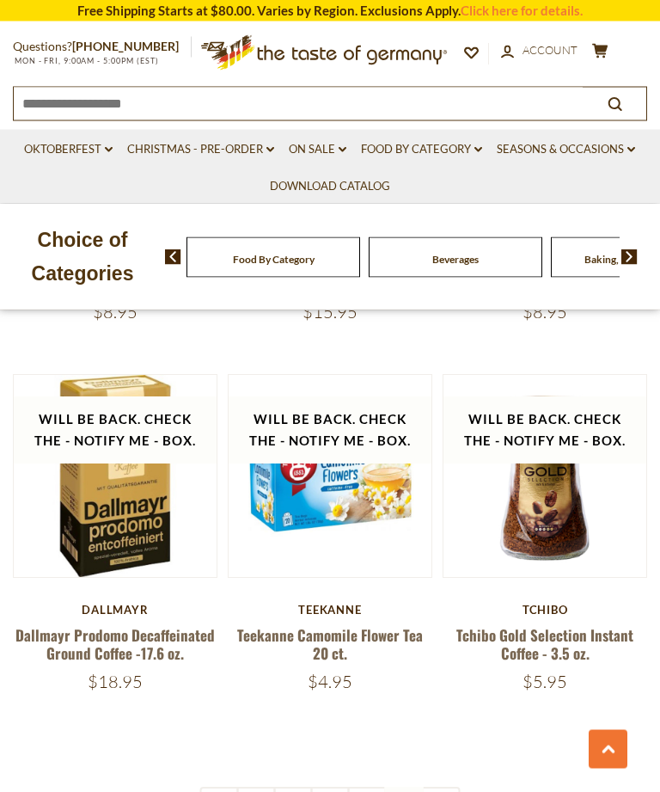
scroll to position [2679, 0]
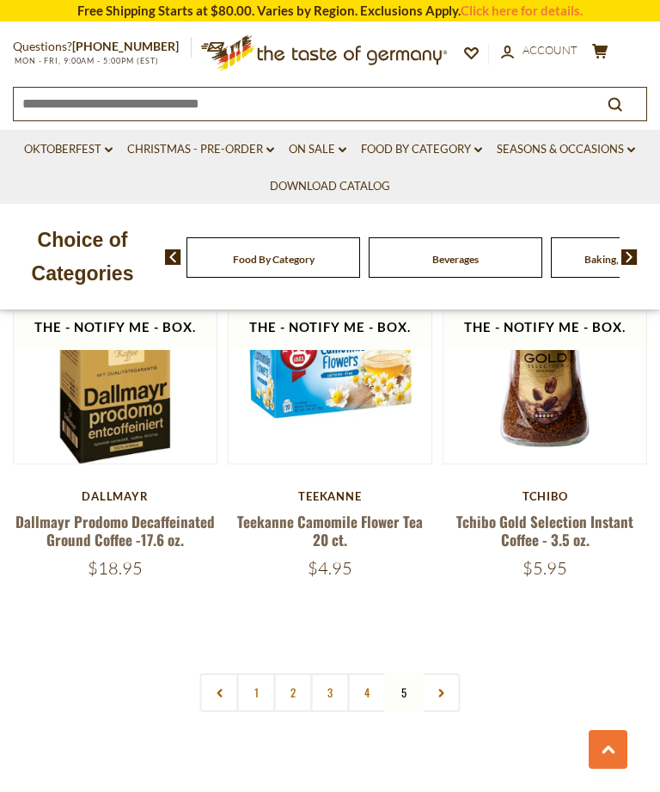
click at [252, 673] on link "1" at bounding box center [256, 692] width 39 height 39
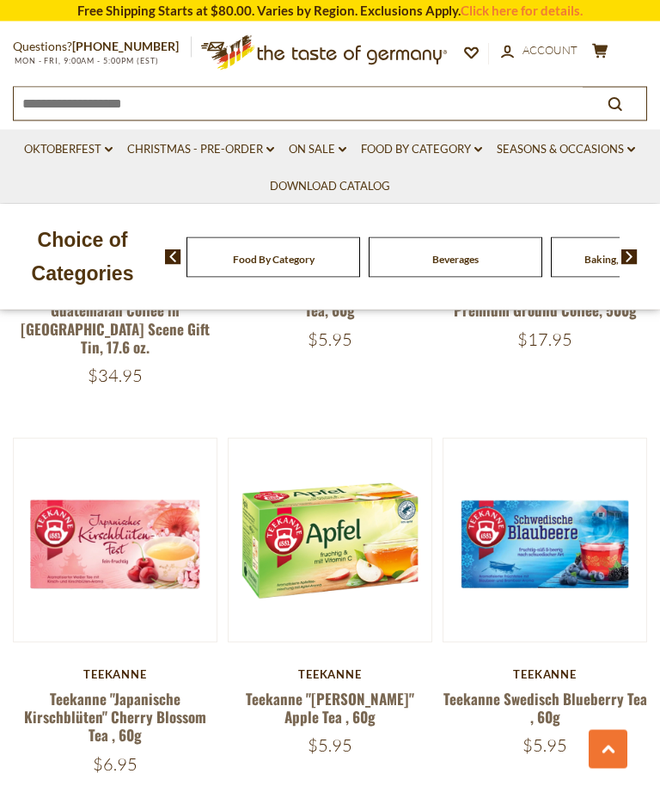
scroll to position [1024, 0]
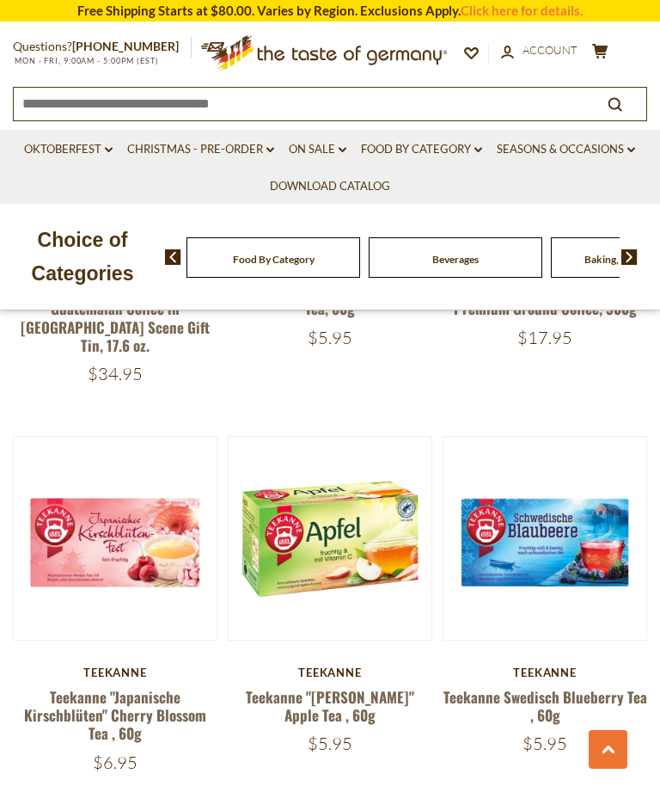
click at [348, 575] on link at bounding box center [330, 538] width 170 height 170
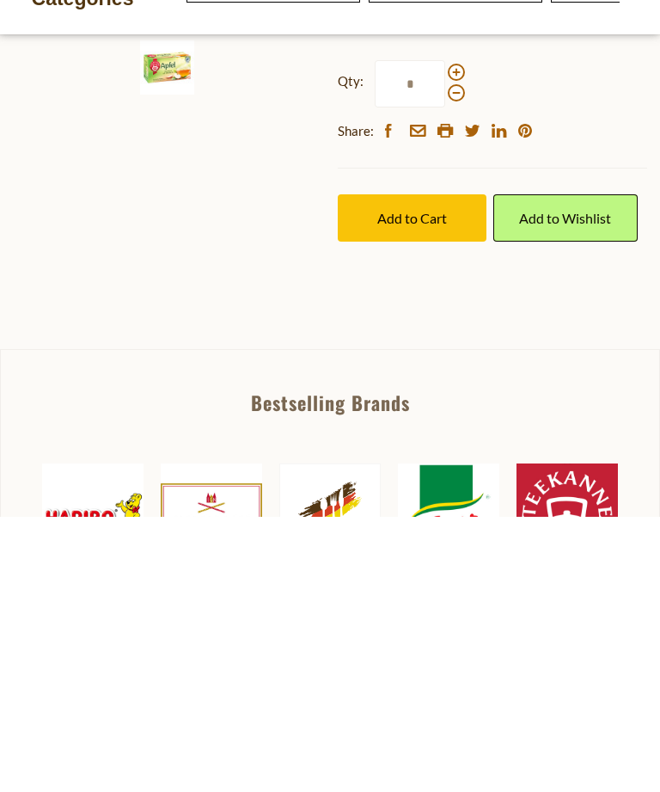
click at [398, 485] on span "Add to Cart" at bounding box center [412, 493] width 70 height 16
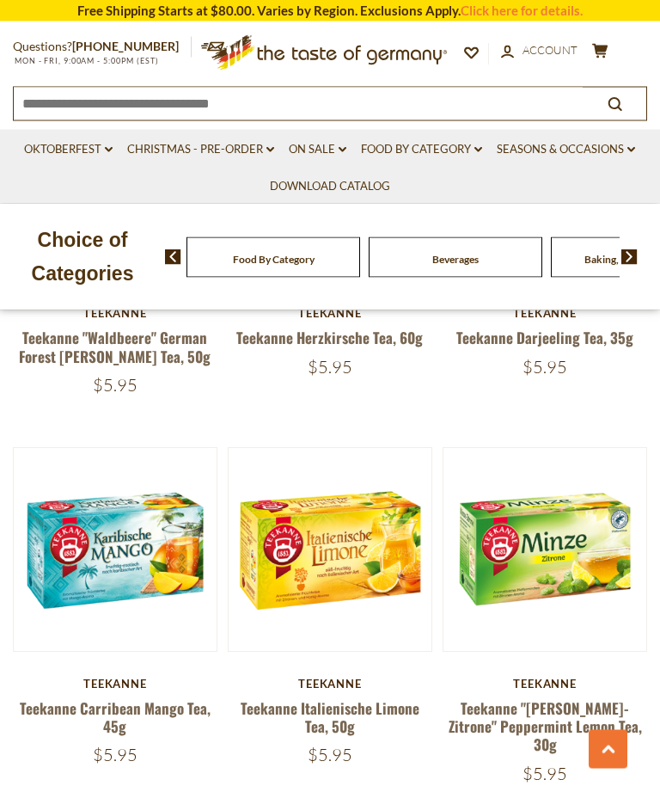
scroll to position [3269, 0]
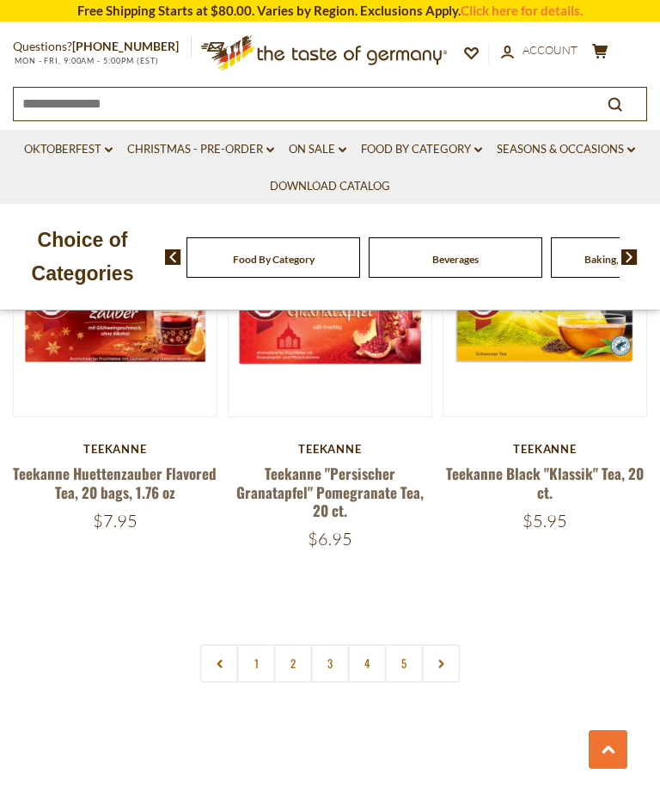
click at [292, 644] on link "2" at bounding box center [293, 663] width 39 height 39
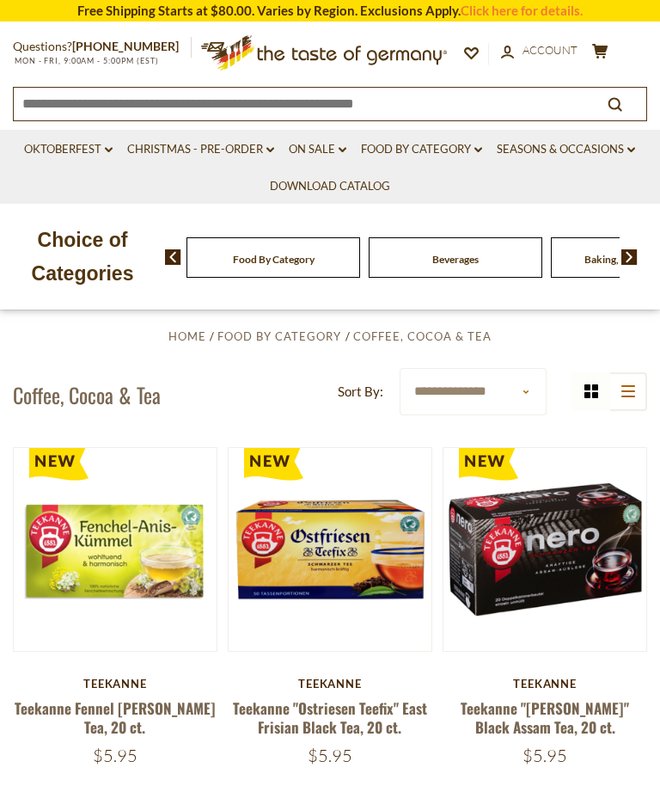
scroll to position [0, 0]
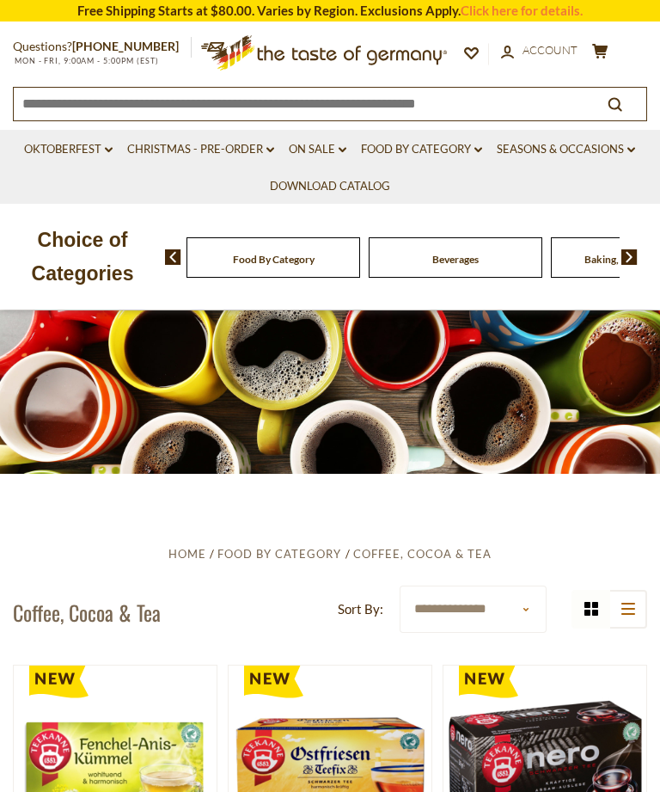
click at [320, 147] on link "On Sale dropdown_arrow" at bounding box center [318, 149] width 58 height 19
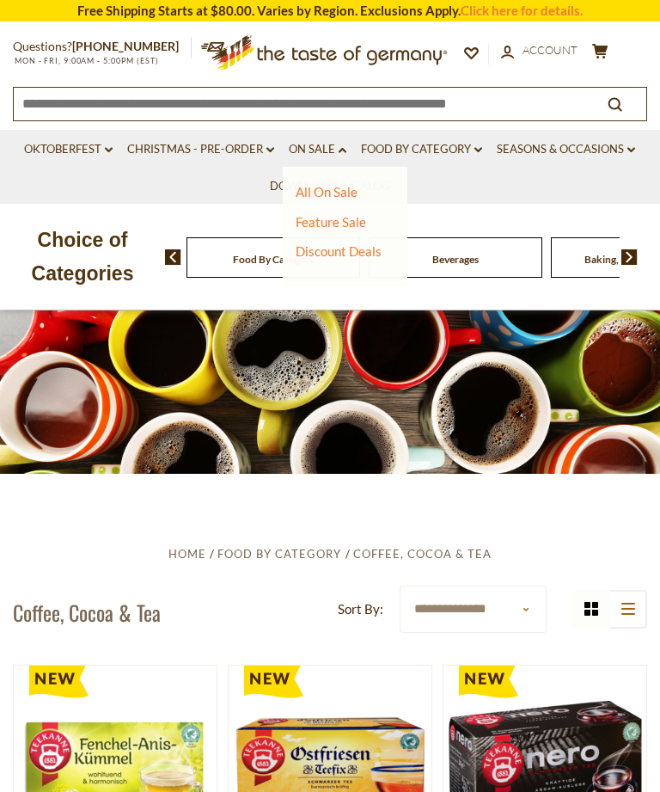
click at [352, 219] on link "Feature Sale" at bounding box center [331, 221] width 70 height 15
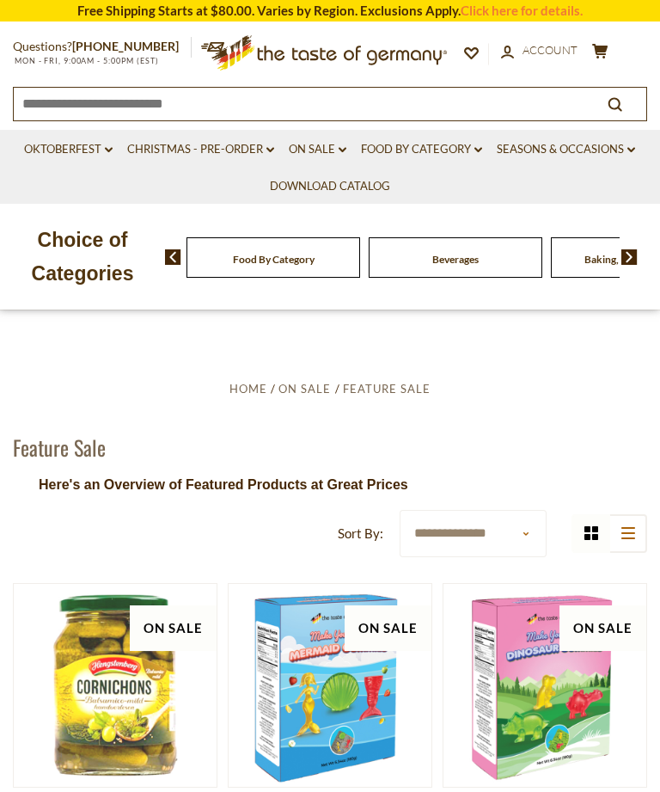
click at [321, 151] on link "On Sale dropdown_arrow" at bounding box center [318, 149] width 58 height 19
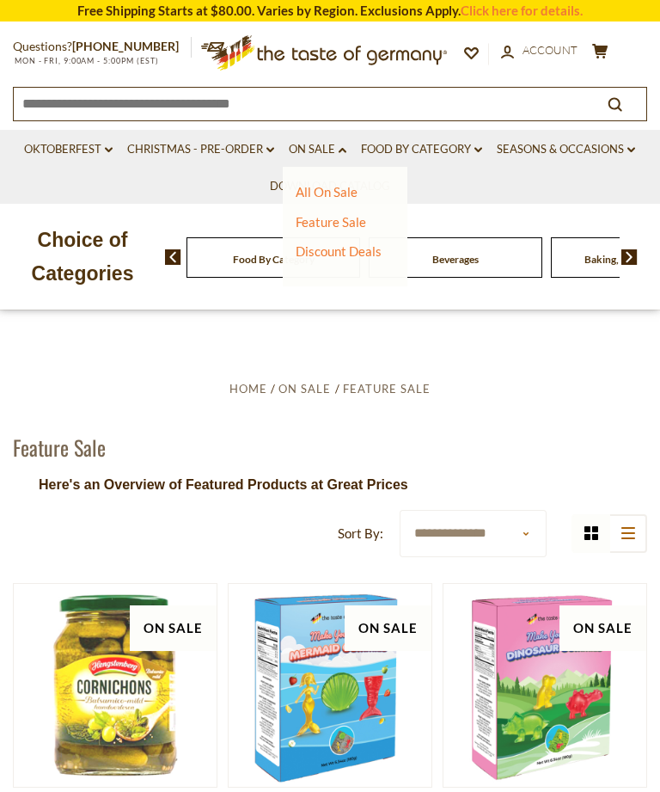
click at [352, 253] on link "Discount Deals" at bounding box center [339, 251] width 86 height 24
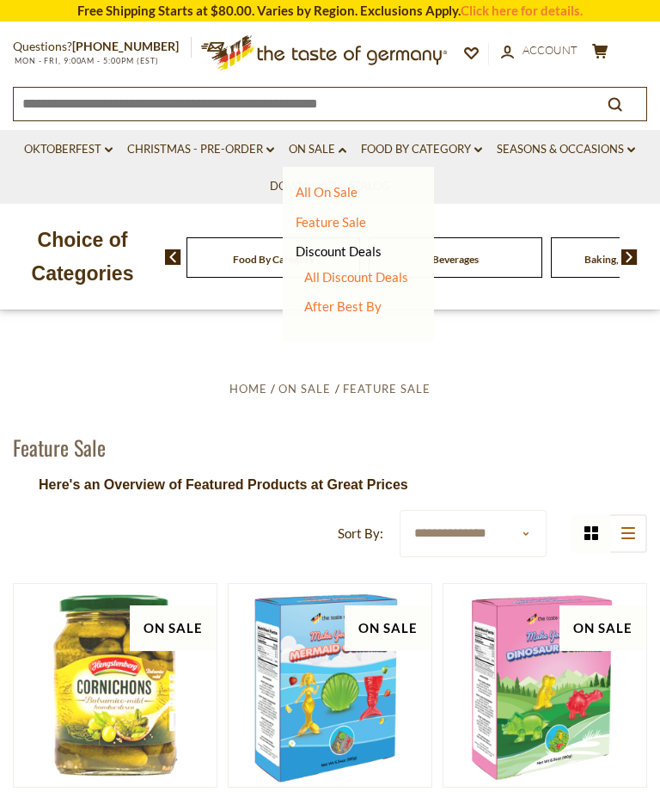
click at [393, 277] on link "All Discount Deals" at bounding box center [356, 276] width 104 height 15
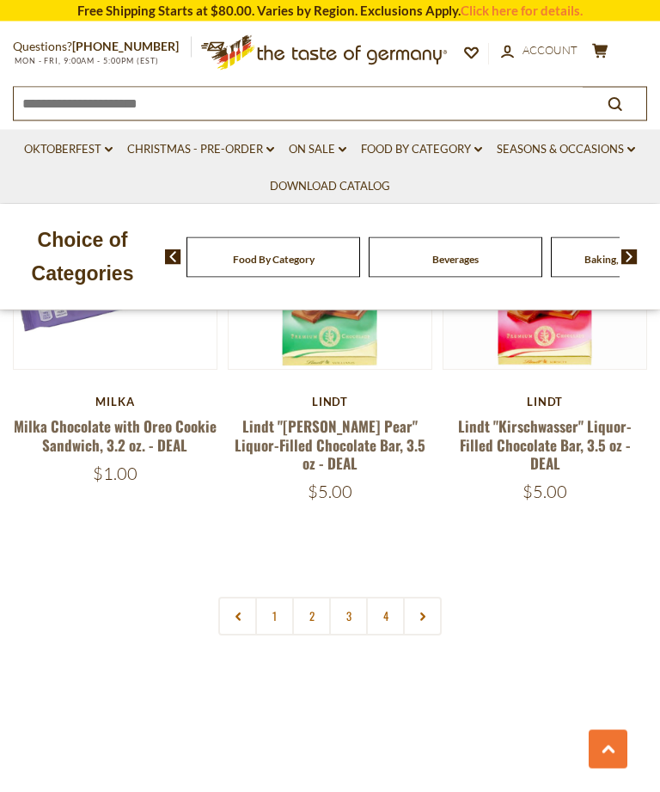
scroll to position [4725, 0]
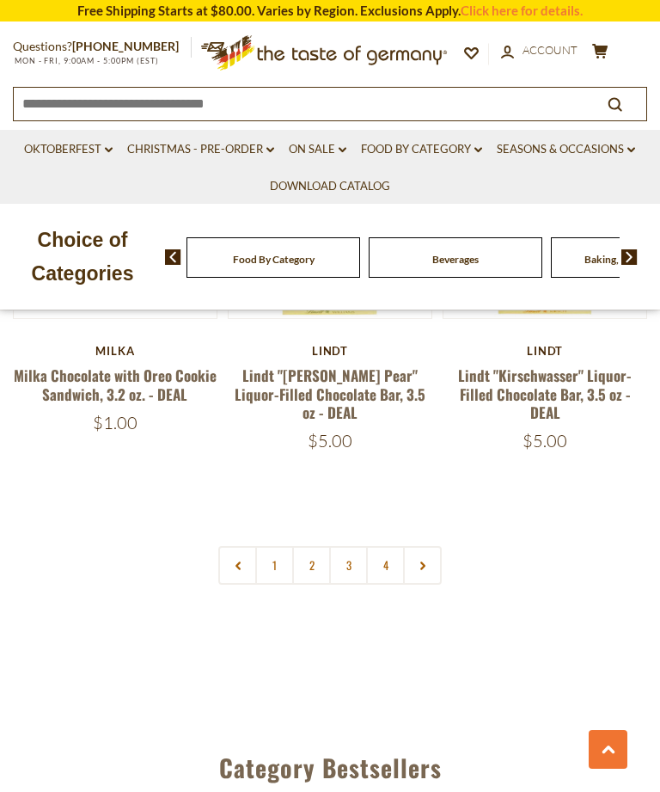
click at [309, 546] on link "2" at bounding box center [311, 565] width 39 height 39
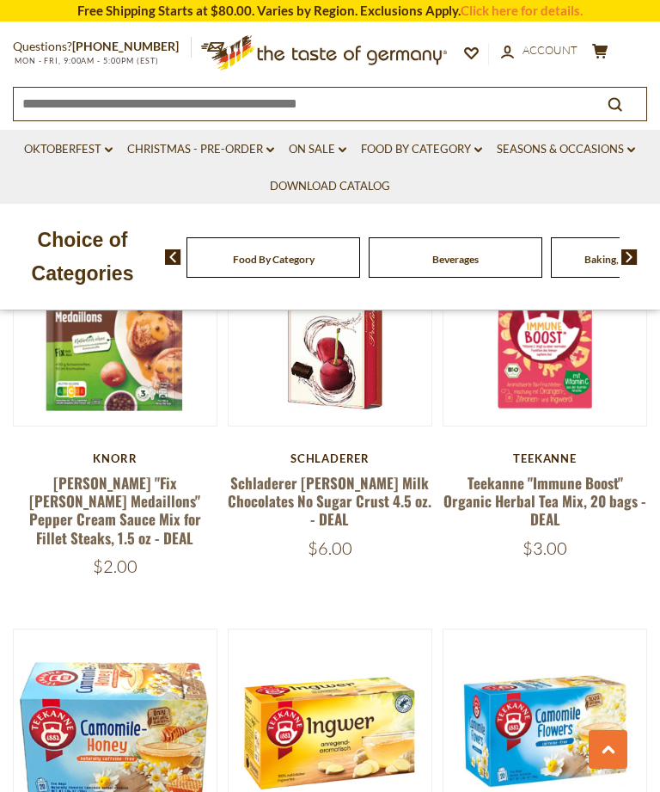
scroll to position [1275, 0]
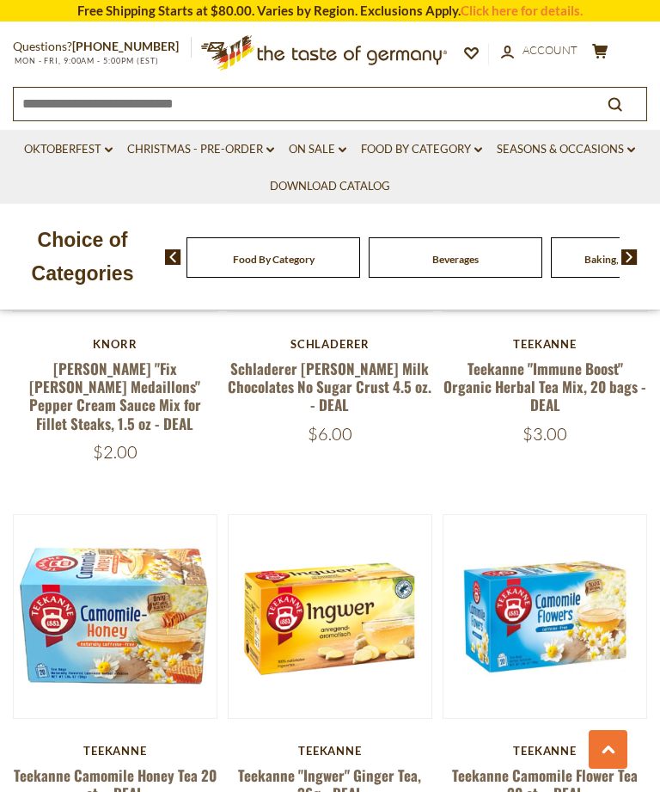
click at [125, 645] on link at bounding box center [115, 616] width 170 height 170
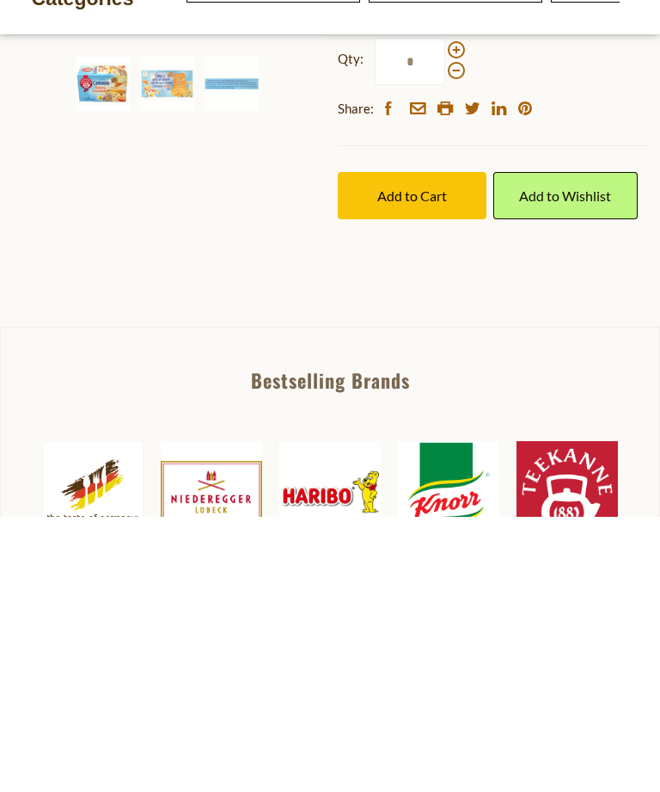
click at [419, 466] on span "Add to Cart" at bounding box center [412, 470] width 70 height 16
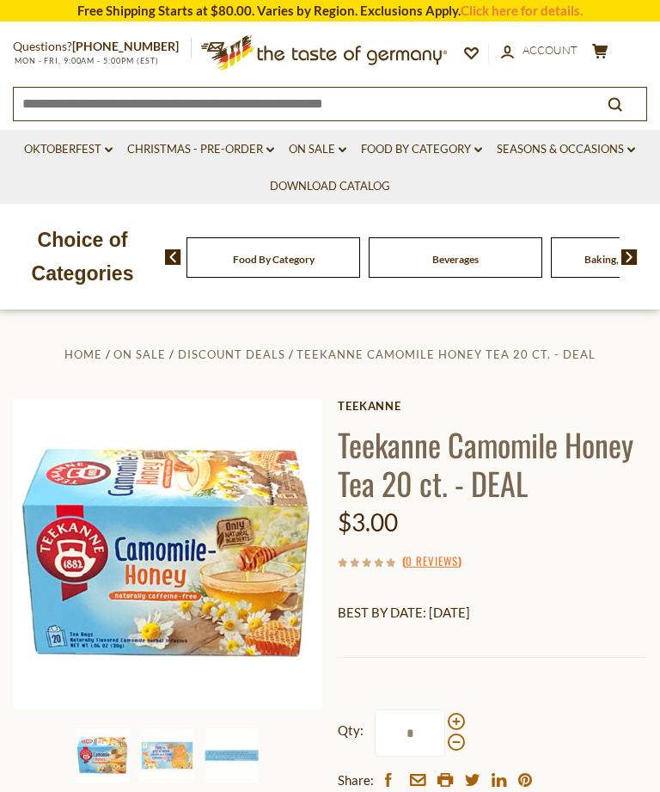
click at [447, 190] on ul "Oktoberfest dropdown_arrow All Oktoberfest Oktoberfest Foods Party Supplies Chr…" at bounding box center [330, 167] width 634 height 74
click at [456, 150] on link "Food By Category dropdown_arrow" at bounding box center [421, 149] width 121 height 19
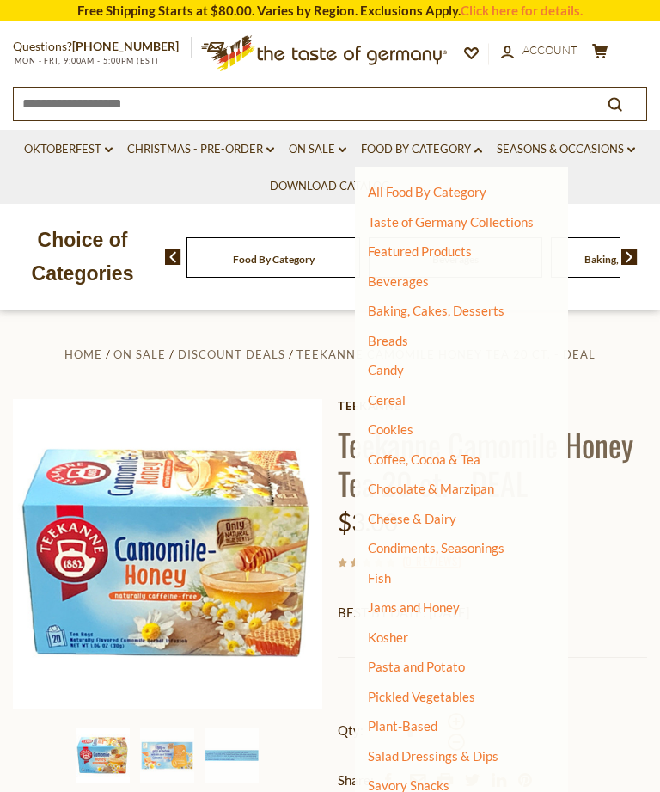
click at [484, 303] on link "Baking, Cakes, Desserts" at bounding box center [436, 310] width 137 height 15
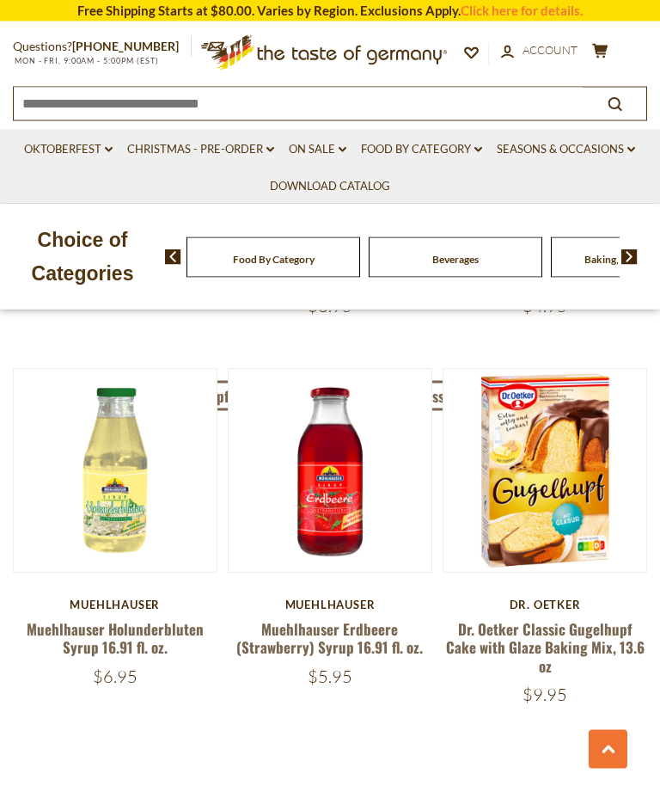
scroll to position [4458, 0]
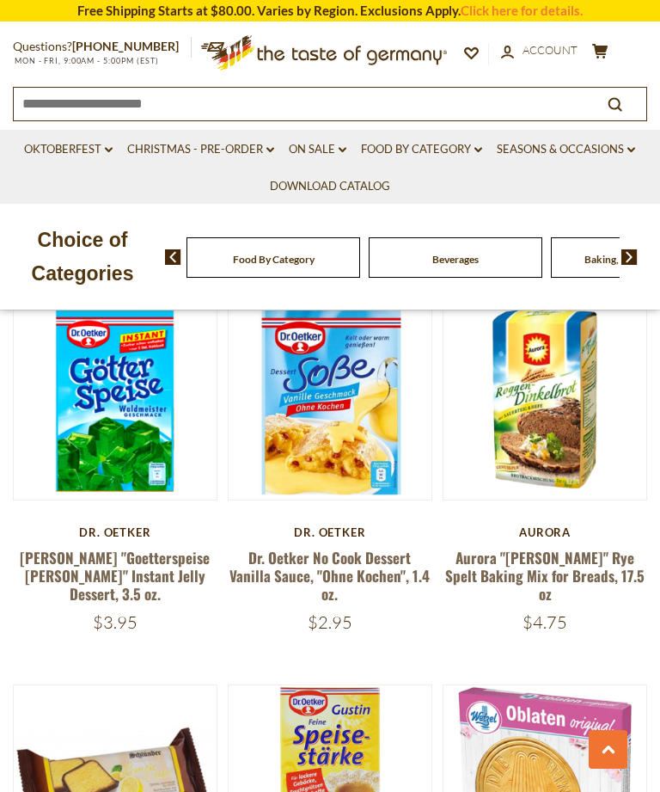
scroll to position [3162, 0]
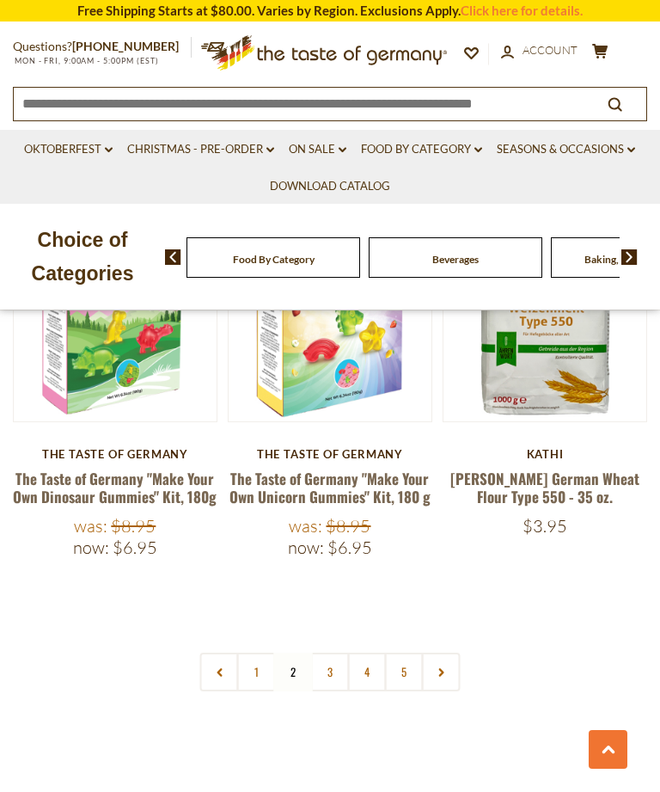
click at [328, 652] on link "3" at bounding box center [330, 671] width 39 height 39
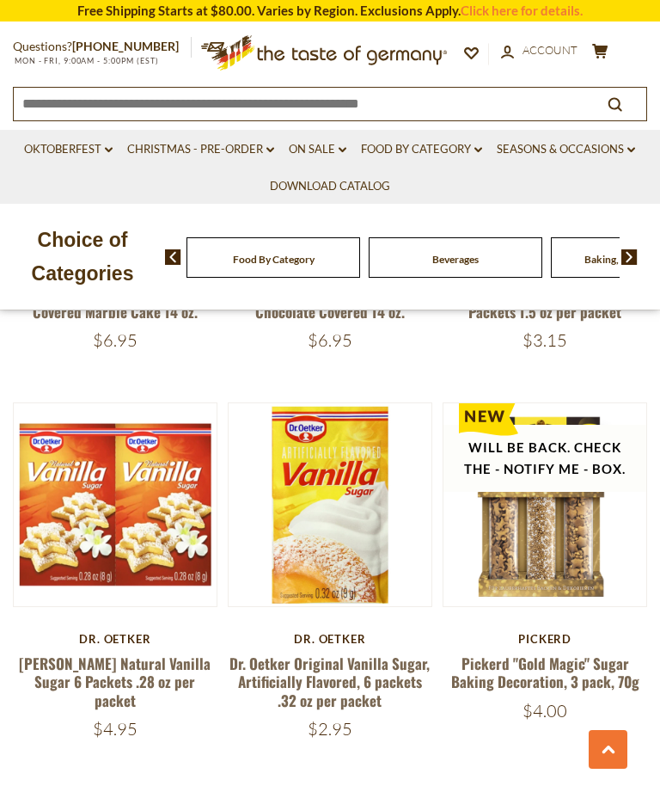
scroll to position [4456, 0]
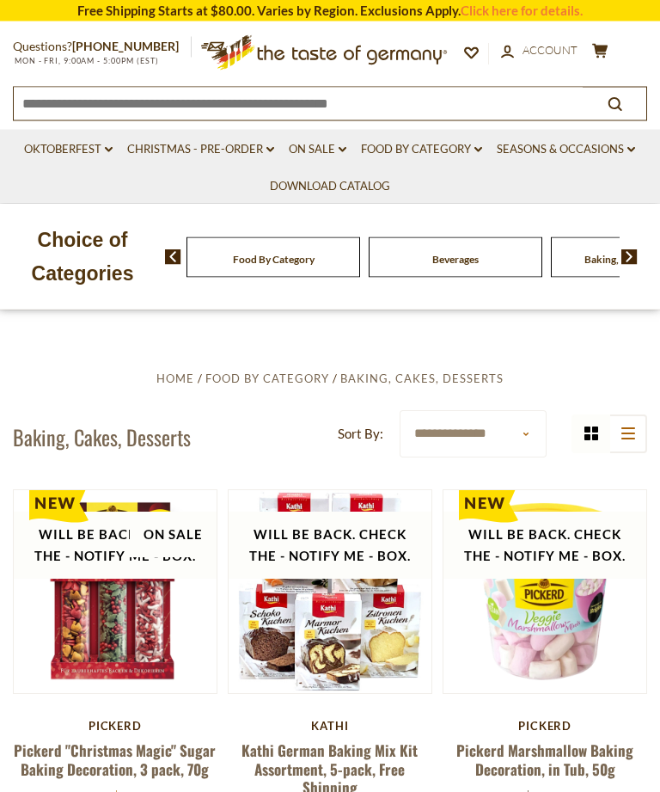
scroll to position [174, 0]
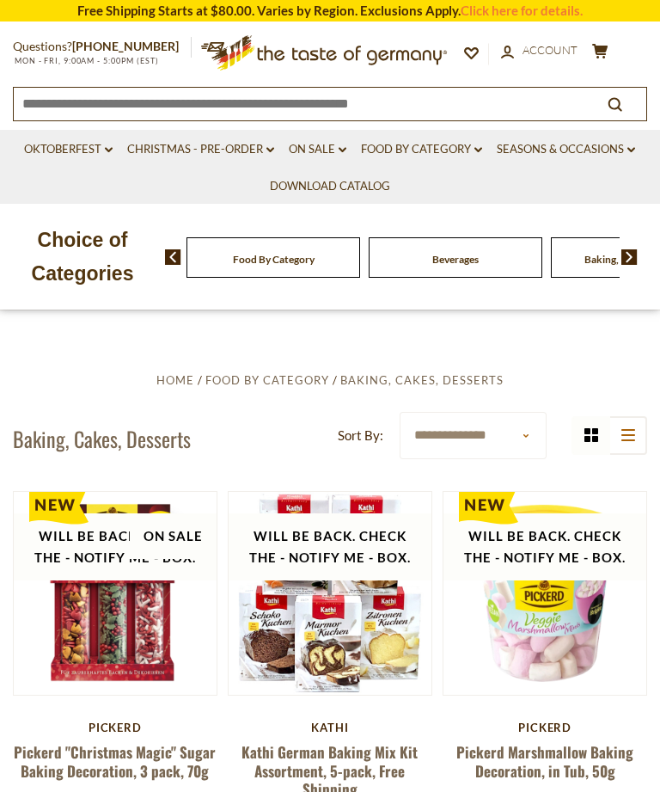
click at [450, 152] on link "Food By Category dropdown_arrow" at bounding box center [421, 149] width 121 height 19
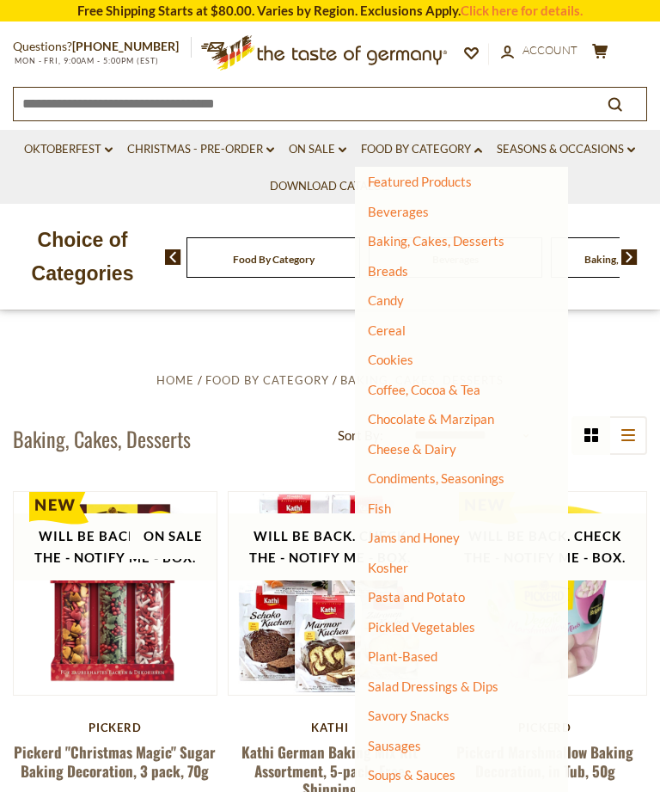
scroll to position [69, 0]
click at [433, 768] on link "Soups & Sauces" at bounding box center [412, 775] width 88 height 15
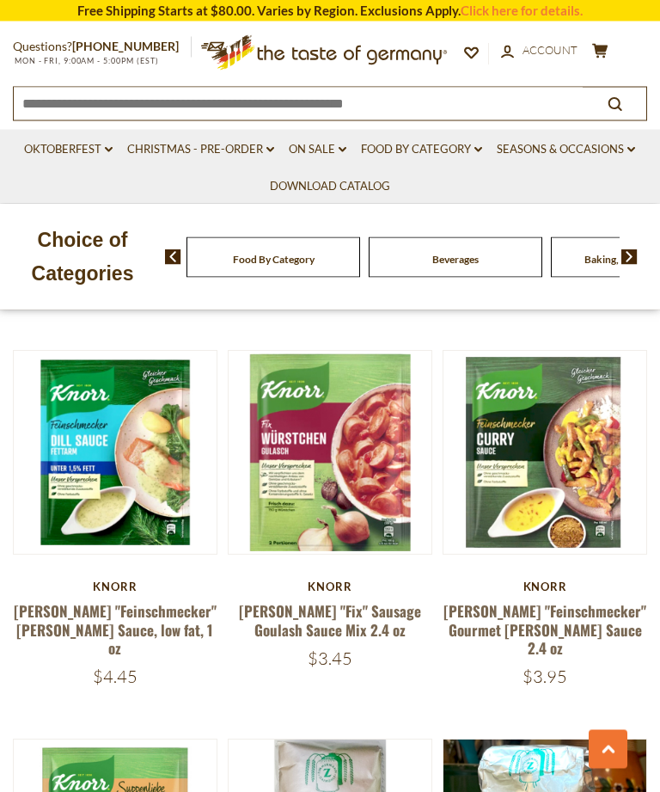
scroll to position [3229, 0]
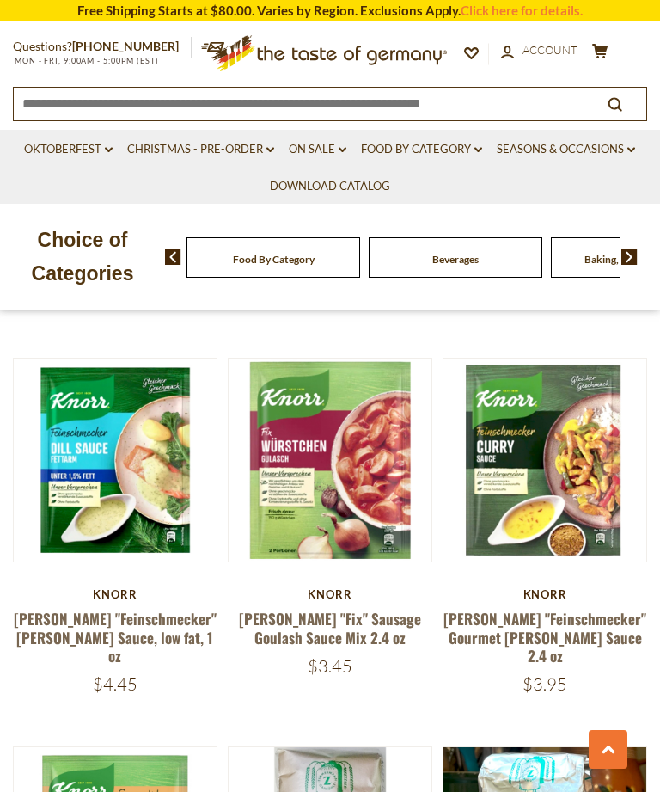
click at [535, 419] on link at bounding box center [545, 460] width 170 height 170
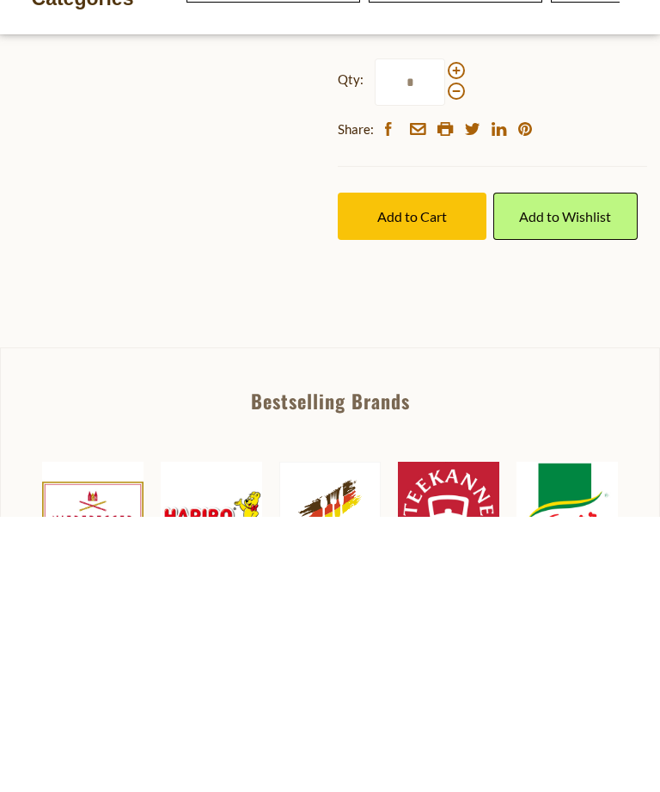
click at [453, 337] on span at bounding box center [456, 345] width 17 height 17
click at [445, 334] on input "*" at bounding box center [410, 357] width 70 height 47
click at [457, 358] on span at bounding box center [456, 366] width 17 height 17
click at [445, 334] on input "*" at bounding box center [410, 357] width 70 height 47
type input "*"
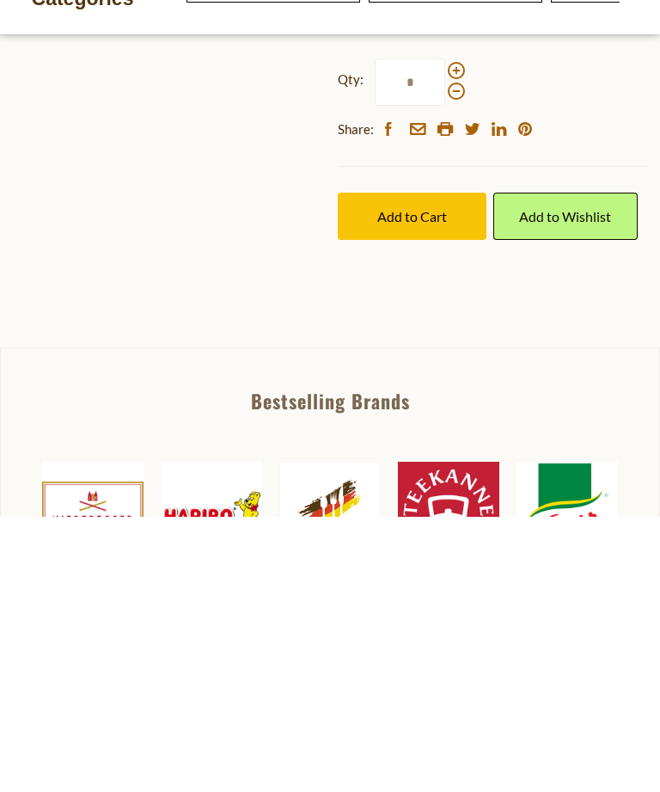
click at [435, 483] on span "Add to Cart" at bounding box center [412, 491] width 70 height 16
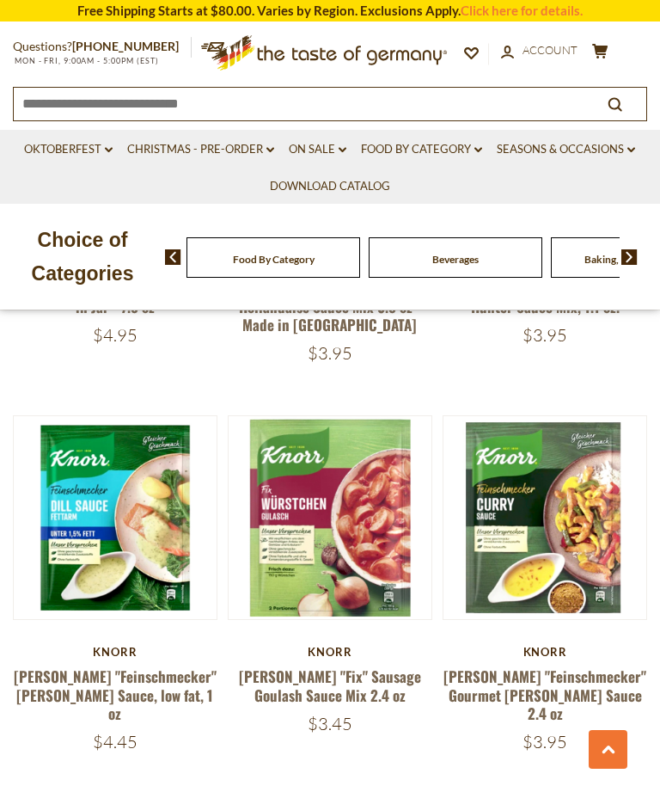
scroll to position [3173, 0]
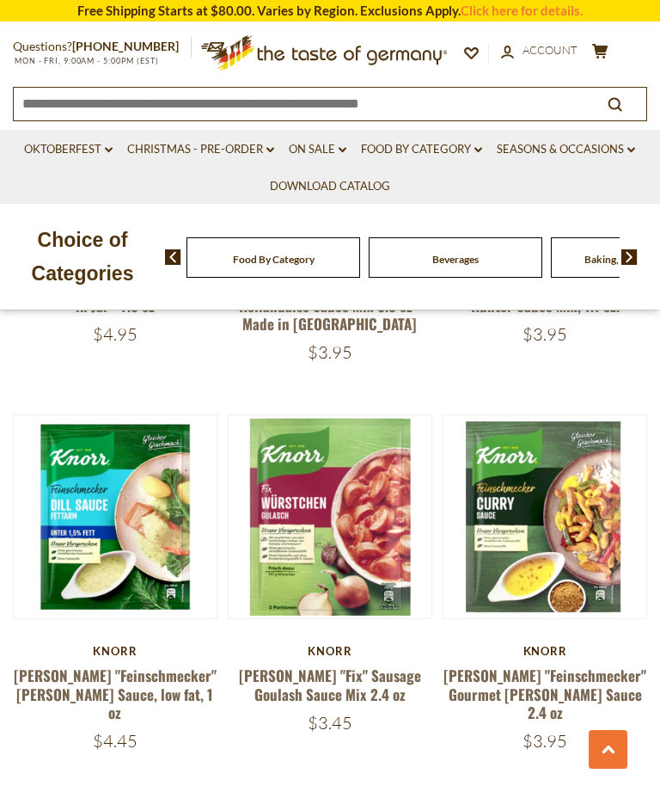
click at [125, 501] on link at bounding box center [115, 517] width 170 height 170
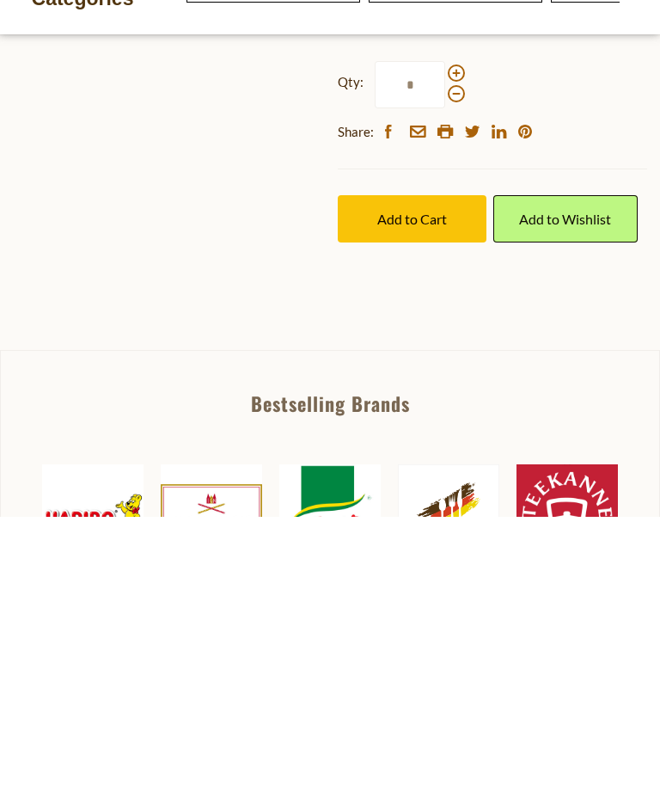
click at [452, 340] on span at bounding box center [456, 348] width 17 height 17
click at [445, 336] on input "*" at bounding box center [410, 359] width 70 height 47
type input "*"
click at [444, 336] on input "*" at bounding box center [410, 359] width 70 height 47
click at [428, 486] on span "Add to Cart" at bounding box center [412, 494] width 70 height 16
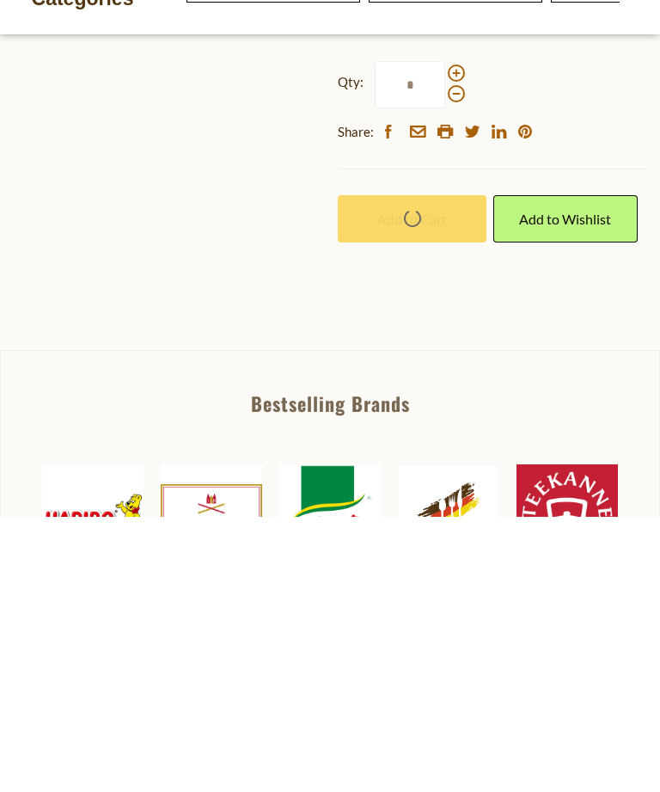
scroll to position [493, 0]
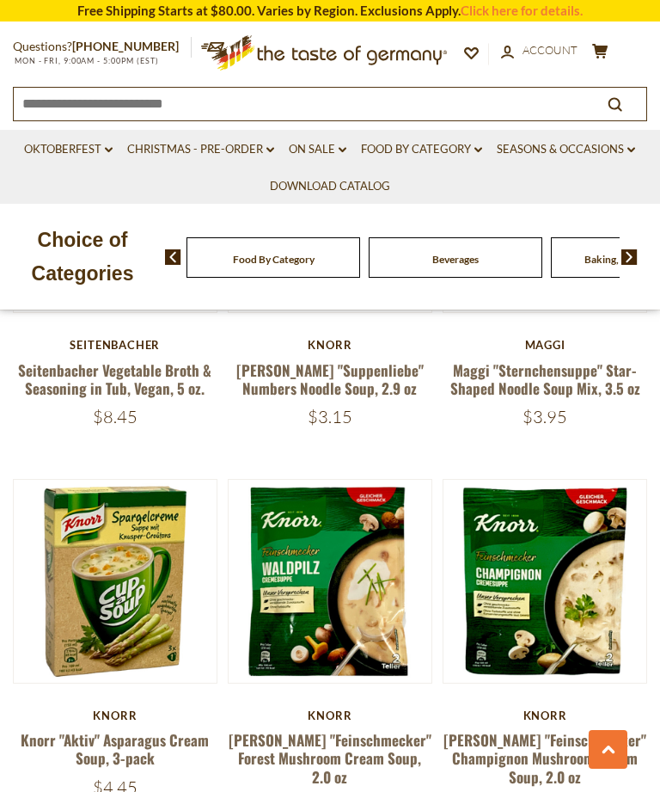
scroll to position [4257, 0]
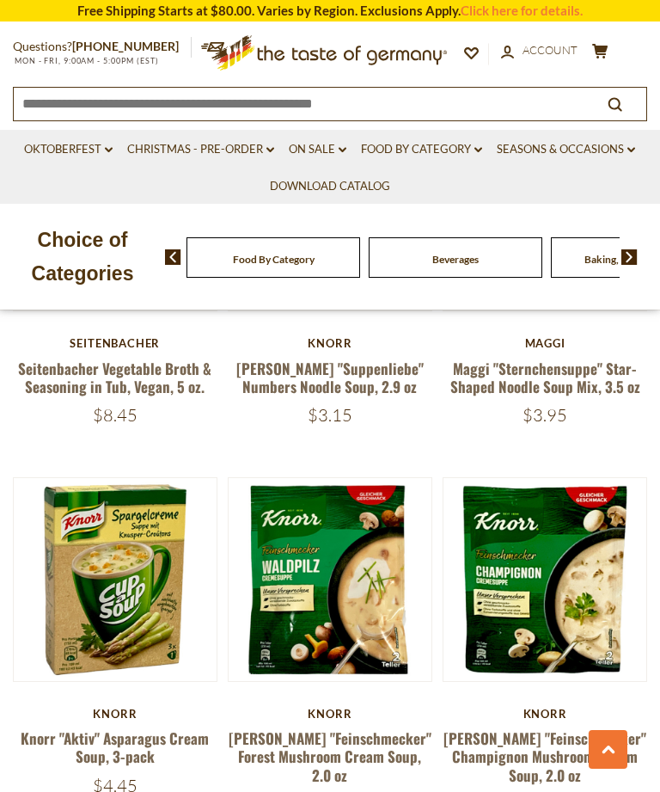
click at [119, 532] on link at bounding box center [115, 579] width 170 height 170
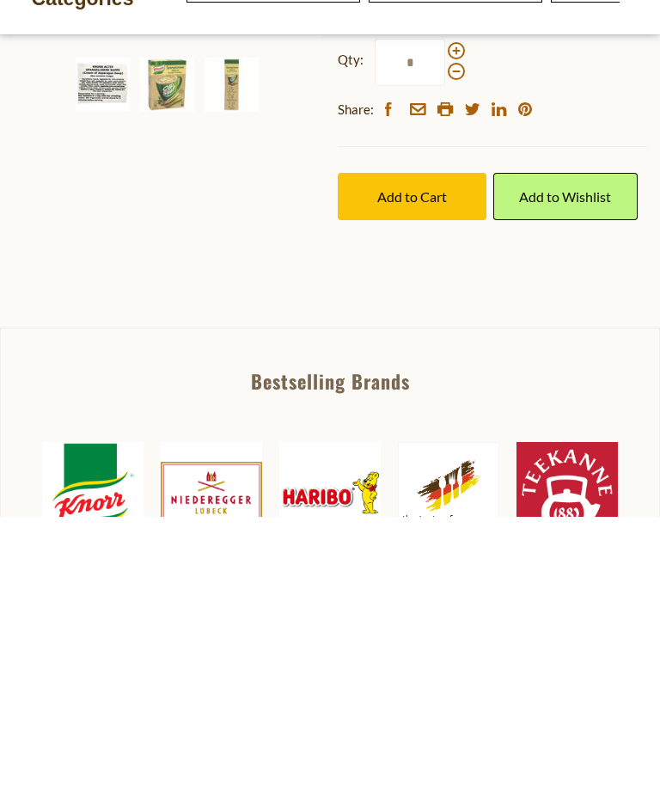
click at [433, 465] on span "Add to Cart" at bounding box center [412, 471] width 70 height 16
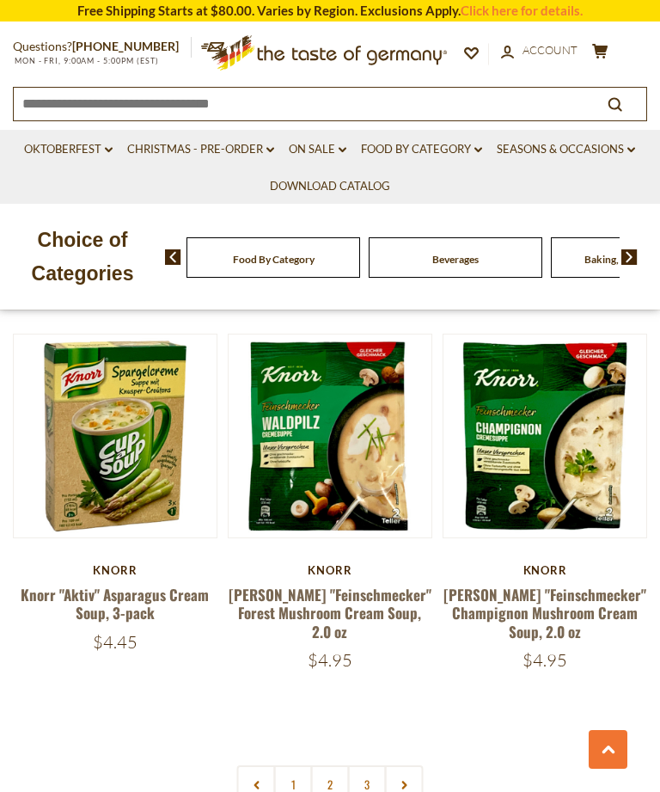
scroll to position [4401, 0]
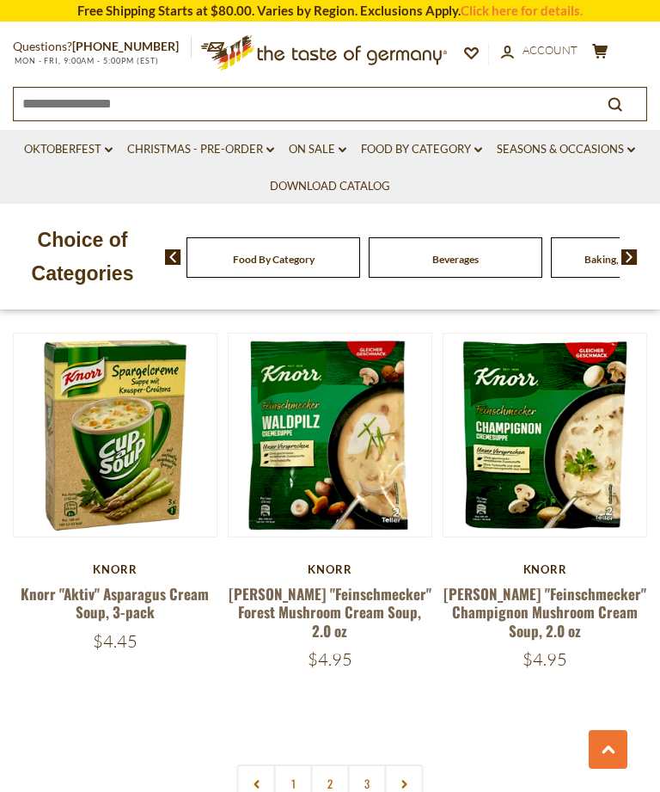
click at [369, 764] on link "3" at bounding box center [367, 783] width 39 height 39
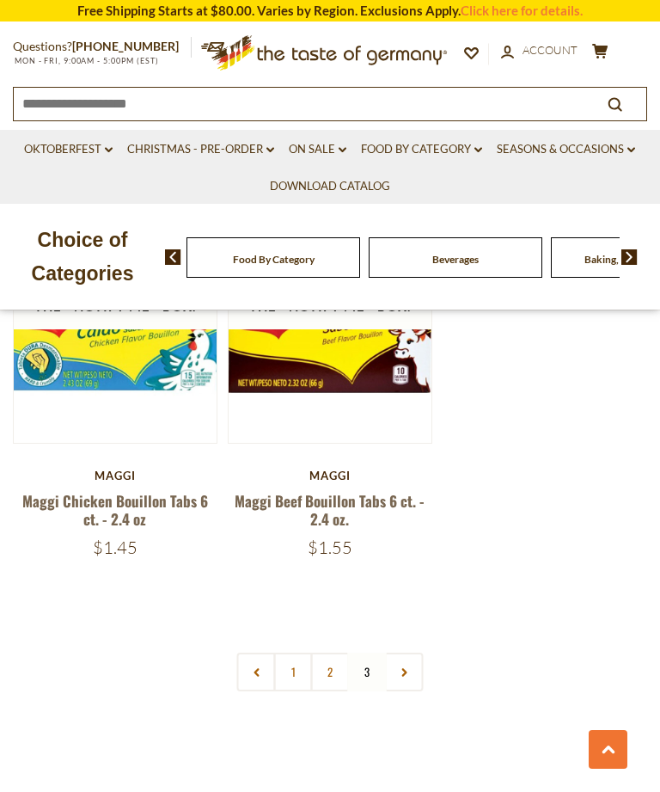
scroll to position [2956, 0]
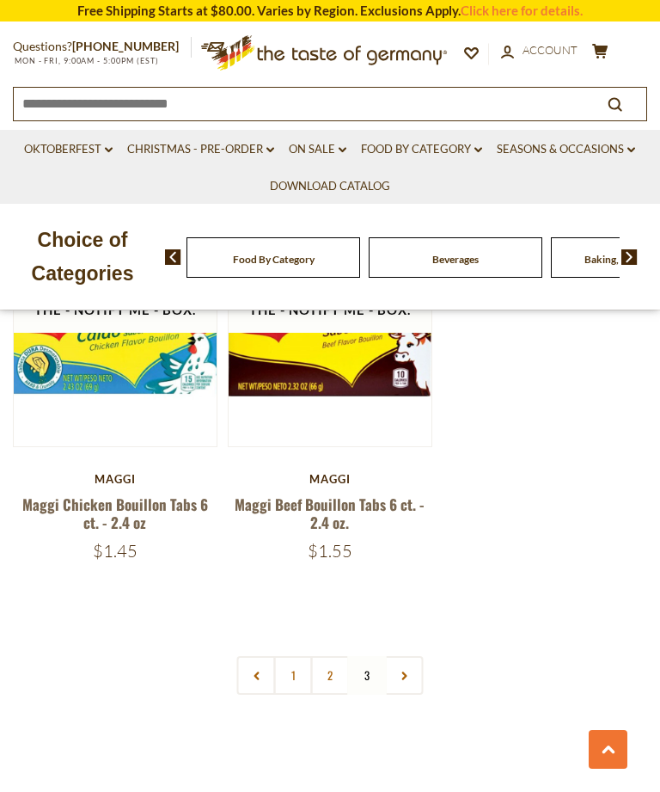
click at [330, 656] on link "2" at bounding box center [330, 675] width 39 height 39
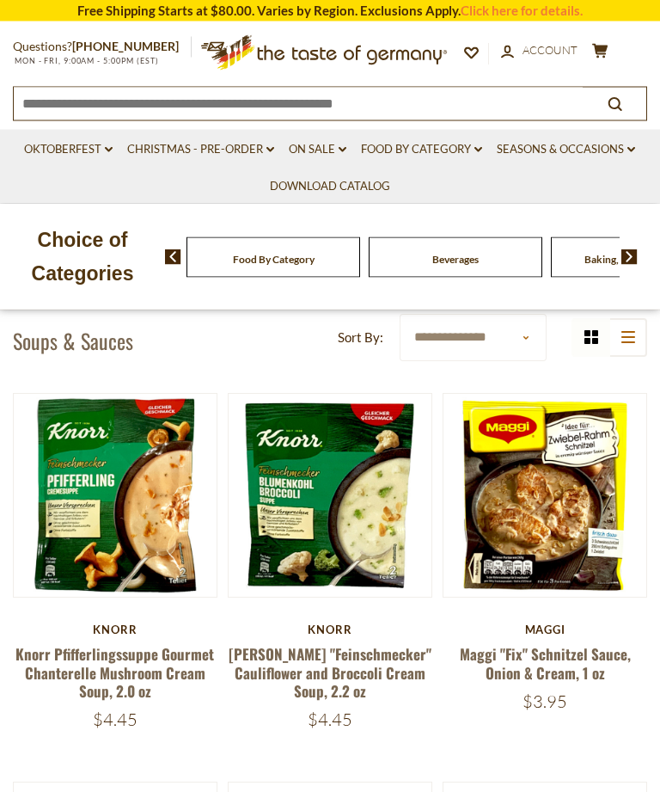
scroll to position [113, 0]
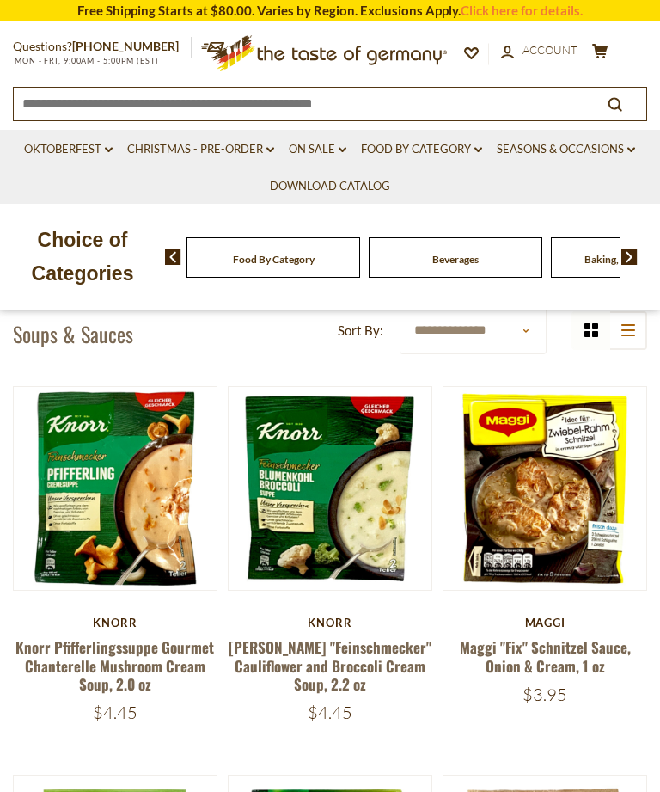
click at [118, 547] on link at bounding box center [115, 488] width 170 height 170
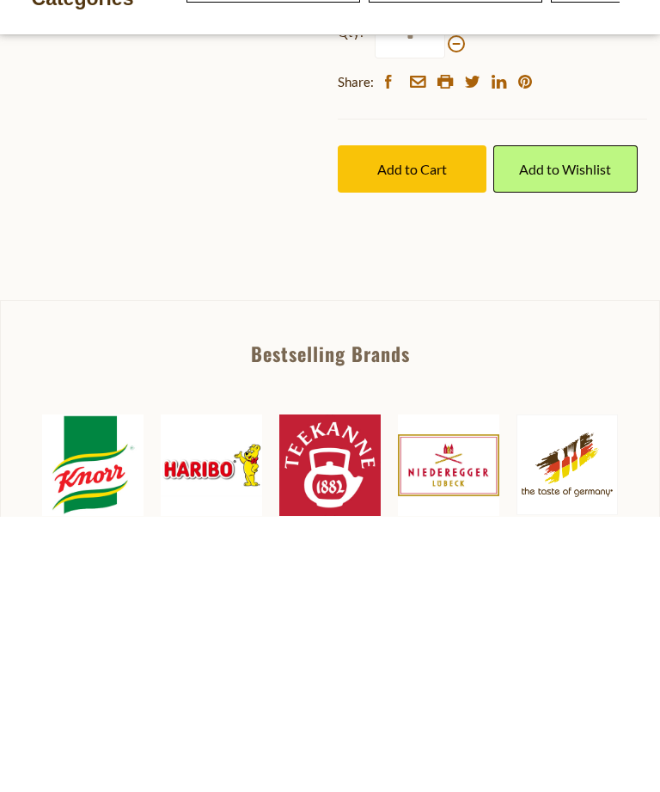
click at [449, 298] on span at bounding box center [456, 298] width 17 height 17
click at [445, 298] on input "*" at bounding box center [410, 309] width 70 height 47
type input "*"
click at [425, 441] on span "Add to Cart" at bounding box center [412, 444] width 70 height 16
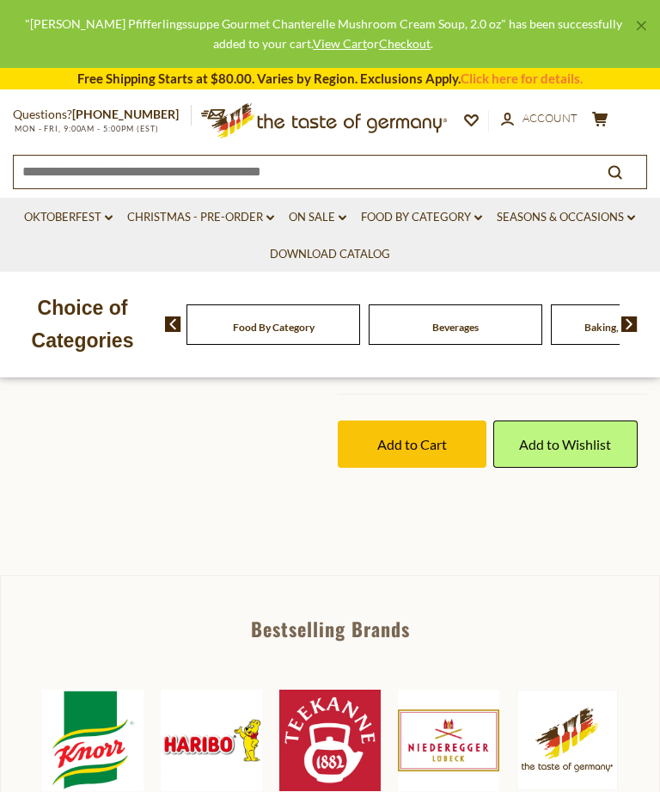
click at [598, 119] on icon "cart" at bounding box center [600, 119] width 16 height 15
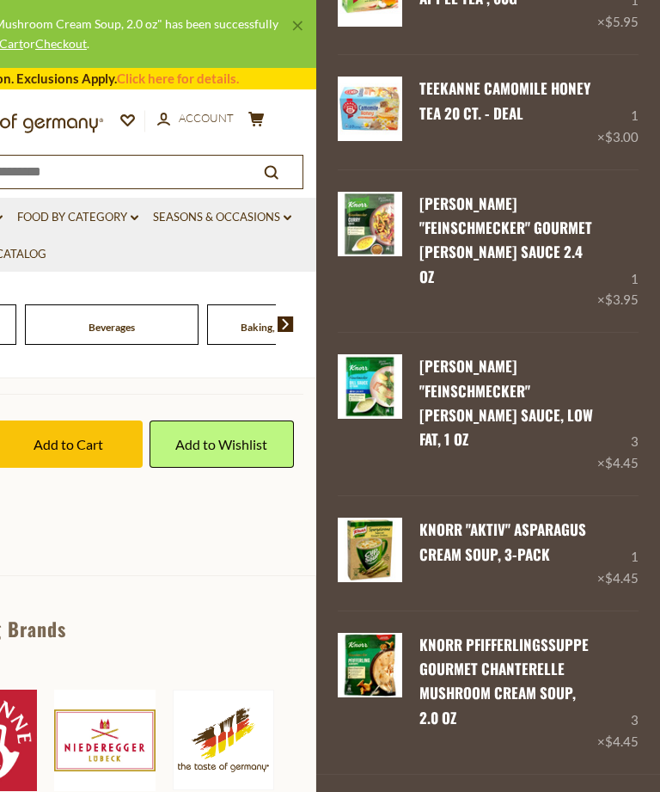
scroll to position [450, 0]
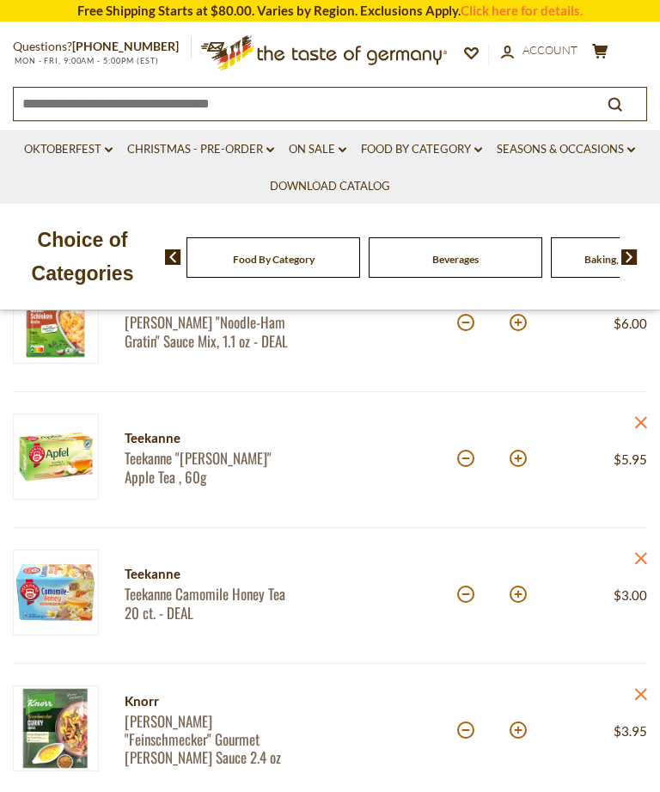
scroll to position [407, 0]
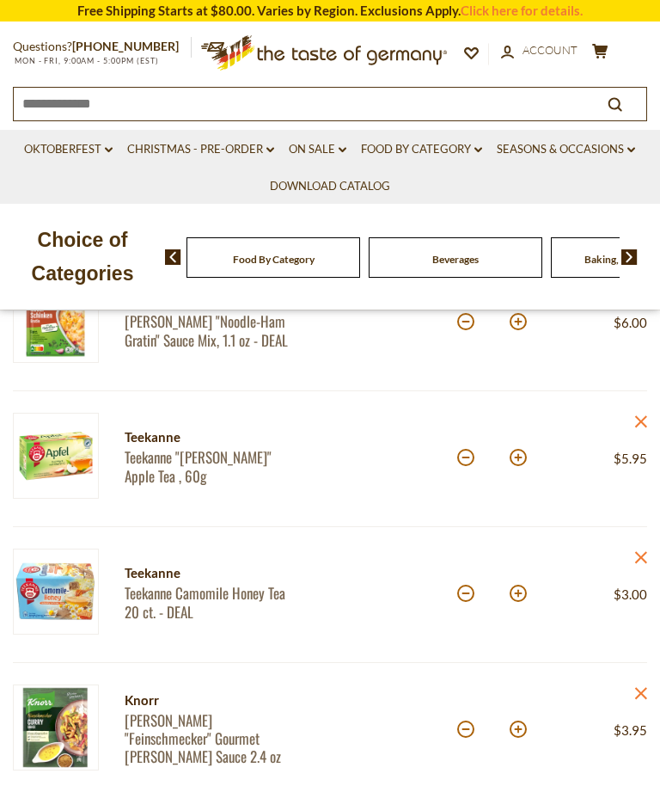
click at [514, 598] on button at bounding box center [518, 593] width 17 height 17
type input "*"
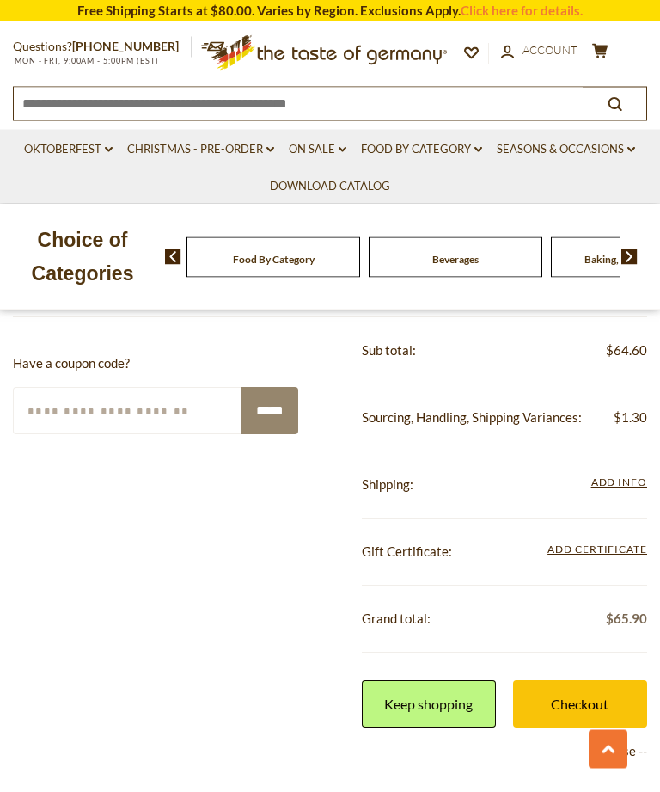
scroll to position [1418, 0]
click at [580, 695] on link "Checkout" at bounding box center [580, 703] width 134 height 47
